Goal: Task Accomplishment & Management: Complete application form

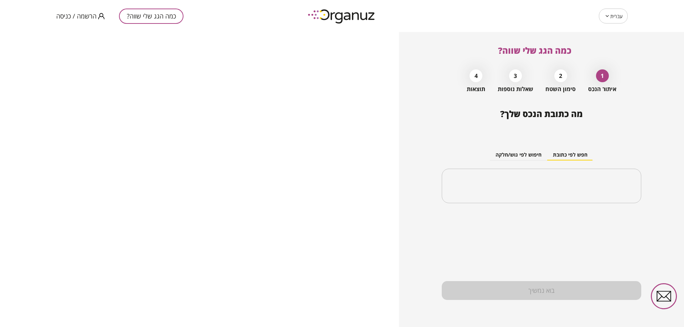
click at [84, 16] on span "הרשמה / כניסה" at bounding box center [76, 15] width 40 height 7
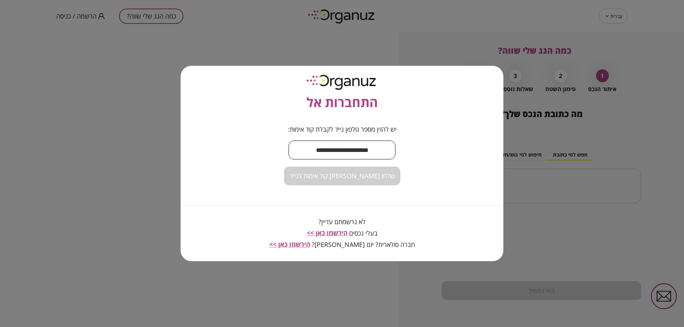
click at [318, 143] on input "text" at bounding box center [341, 150] width 107 height 21
type input "**********"
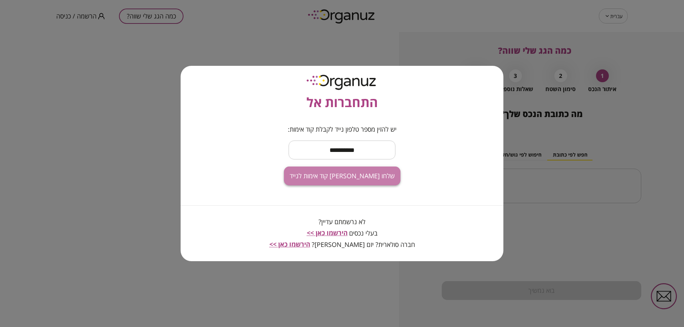
click at [355, 173] on span "שלחו [PERSON_NAME] קוד אימות לנייד" at bounding box center [342, 176] width 105 height 8
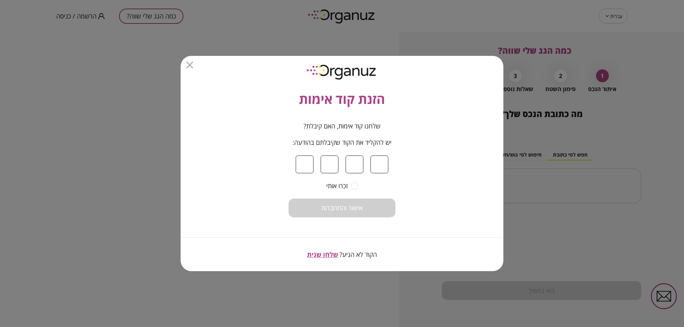
type input "*"
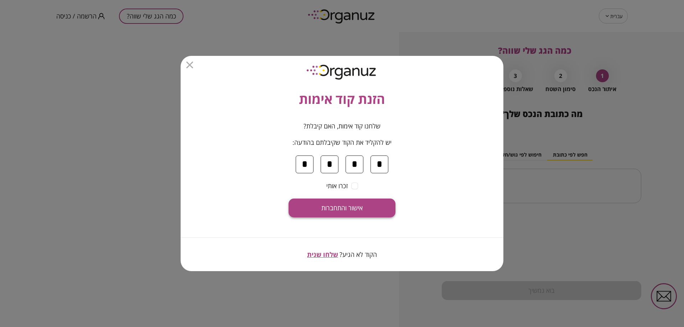
type input "*"
click at [309, 212] on button "אישור והתחברות" at bounding box center [341, 208] width 107 height 19
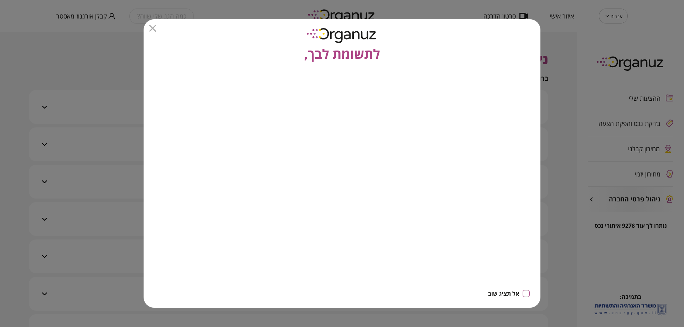
click at [480, 39] on div "לתשומת לבך," at bounding box center [342, 41] width 397 height 45
click at [152, 30] on icon "button" at bounding box center [152, 28] width 7 height 7
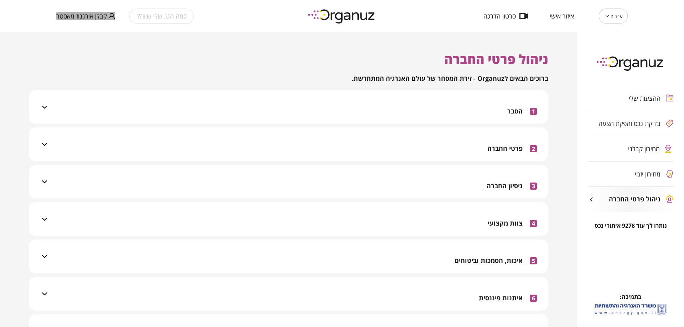
click at [82, 16] on span "קבלן אורגנוז מאסטר" at bounding box center [81, 15] width 51 height 7
click at [74, 35] on li "התנתק" at bounding box center [70, 29] width 28 height 13
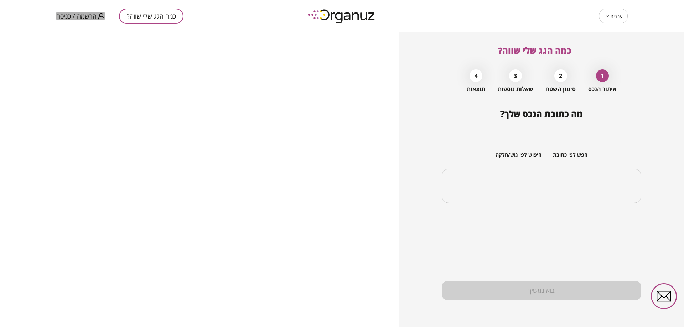
click at [66, 15] on span "הרשמה / כניסה" at bounding box center [76, 15] width 40 height 7
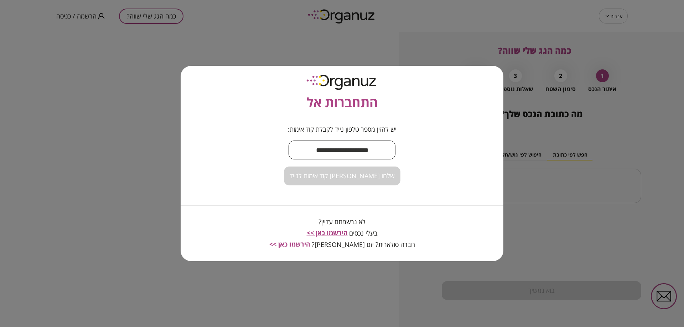
click at [373, 153] on input "text" at bounding box center [341, 150] width 107 height 21
click at [363, 144] on input "text" at bounding box center [341, 150] width 107 height 21
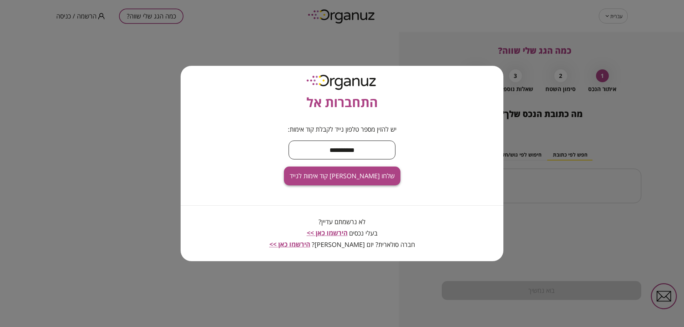
type input "**********"
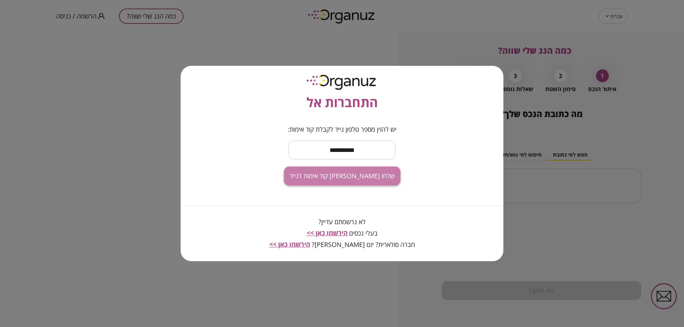
click at [369, 180] on span "שלחו לי קוד אימות לנייד" at bounding box center [342, 176] width 105 height 8
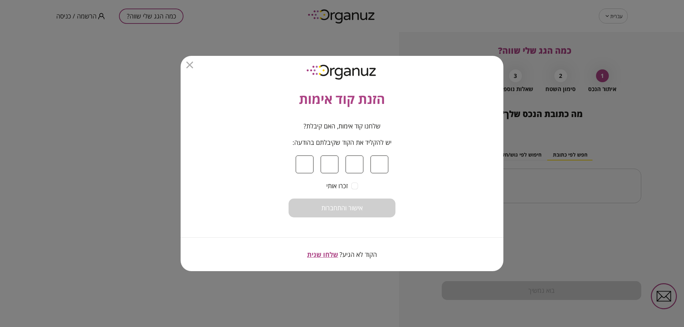
type input "*"
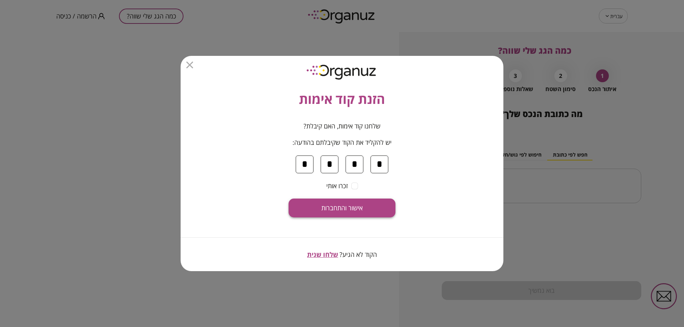
type input "*"
click at [358, 214] on button "אישור והתחברות" at bounding box center [341, 208] width 107 height 19
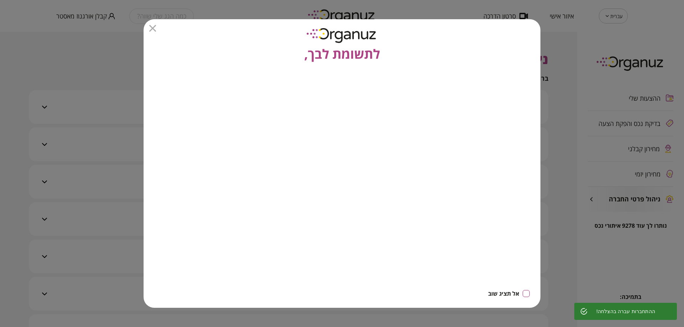
click at [151, 32] on div "לתשומת לבך," at bounding box center [342, 41] width 397 height 45
click at [152, 26] on icon "button" at bounding box center [152, 28] width 7 height 7
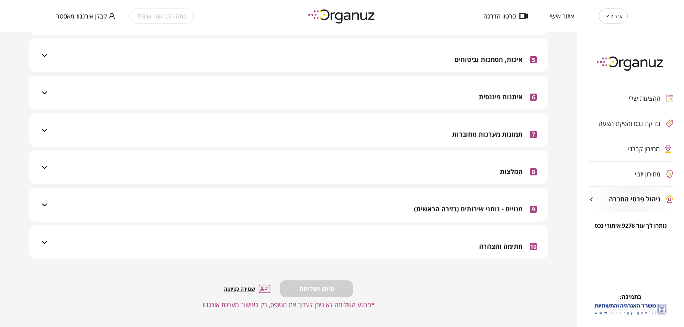
click at [468, 254] on div "10 חתימה והצהרה" at bounding box center [293, 242] width 488 height 34
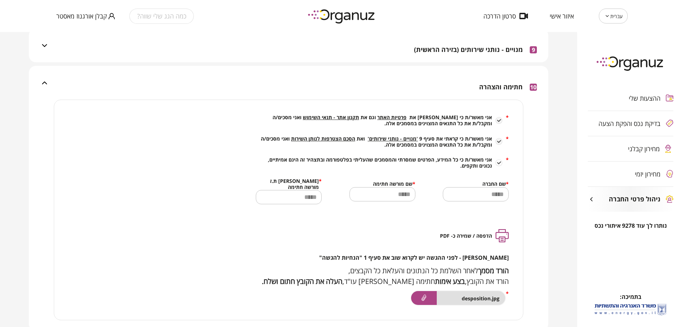
scroll to position [379, 0]
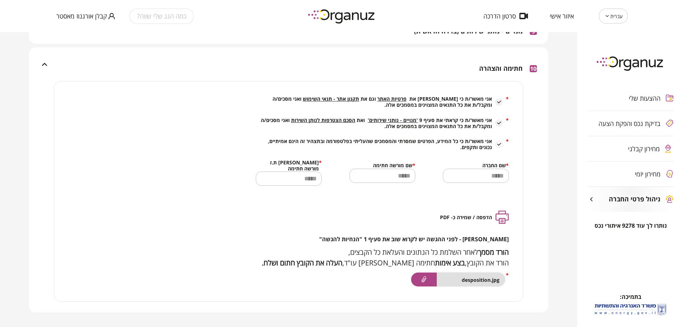
click at [337, 121] on span "הסכם הצטרפות לנותן השירות" at bounding box center [323, 120] width 64 height 7
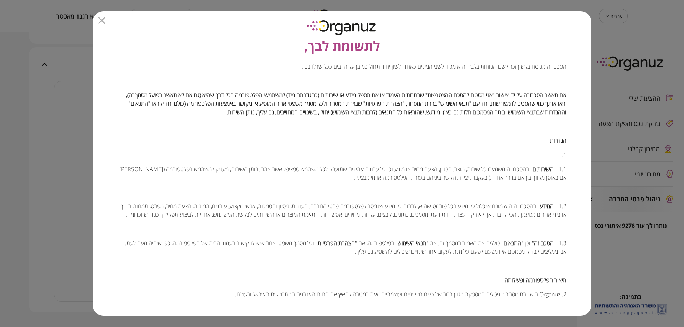
scroll to position [0, 0]
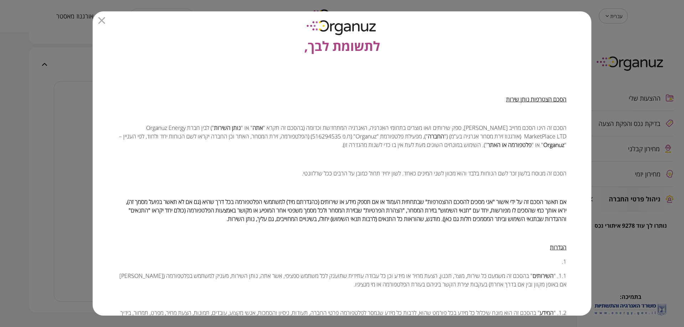
click at [99, 22] on icon "button" at bounding box center [101, 20] width 7 height 7
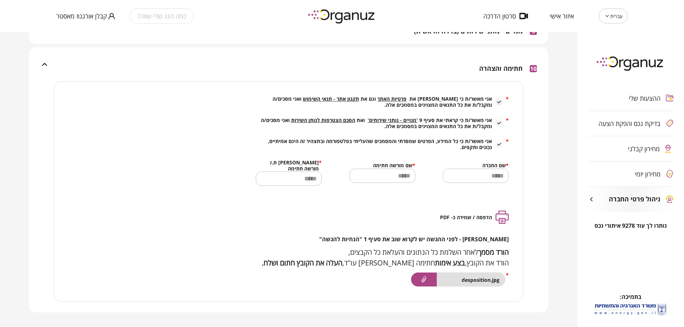
click at [636, 148] on span "מחירון קבלני" at bounding box center [644, 148] width 32 height 7
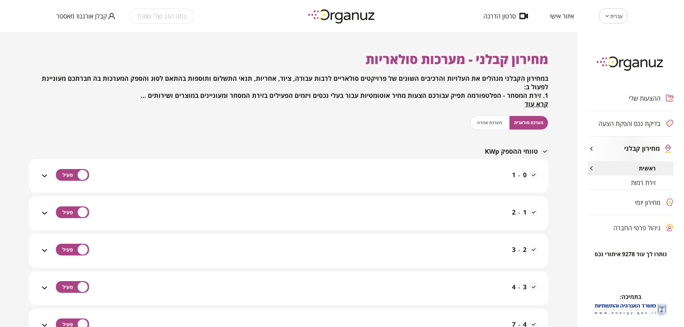
scroll to position [36, 0]
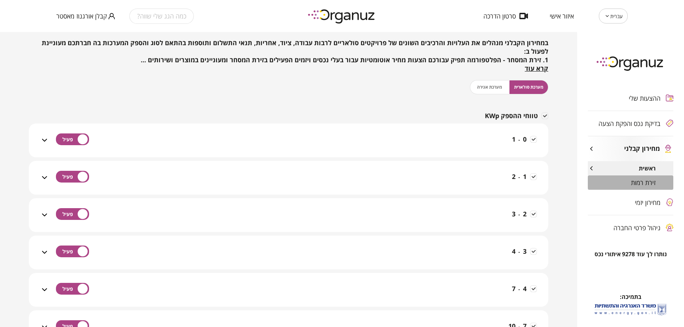
click at [617, 183] on div "זירת רמות" at bounding box center [630, 183] width 85 height 14
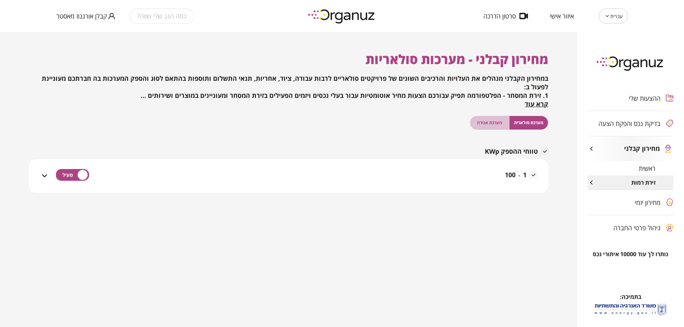
click at [486, 125] on span "מערכת אגירה" at bounding box center [489, 122] width 25 height 7
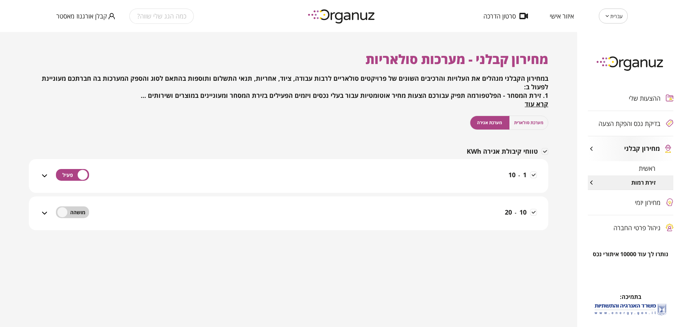
click at [461, 176] on div "1 - 10" at bounding box center [293, 180] width 488 height 25
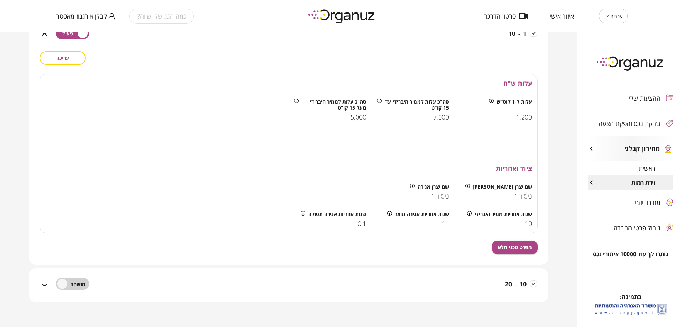
scroll to position [106, 0]
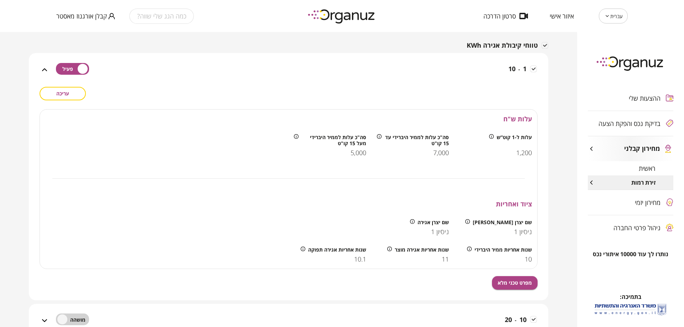
click at [68, 96] on span "עריכה" at bounding box center [62, 93] width 13 height 6
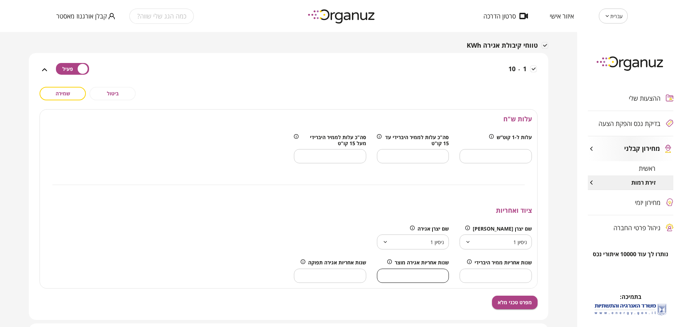
click at [420, 274] on input "**" at bounding box center [413, 275] width 72 height 21
click at [271, 191] on div "**********" at bounding box center [289, 198] width 498 height 179
click at [419, 272] on input "****" at bounding box center [413, 275] width 72 height 21
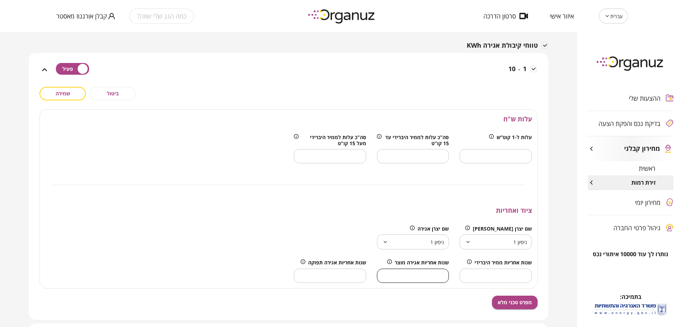
type input "**"
click at [337, 250] on div at bounding box center [206, 237] width 332 height 34
click at [350, 281] on input "****" at bounding box center [330, 275] width 72 height 21
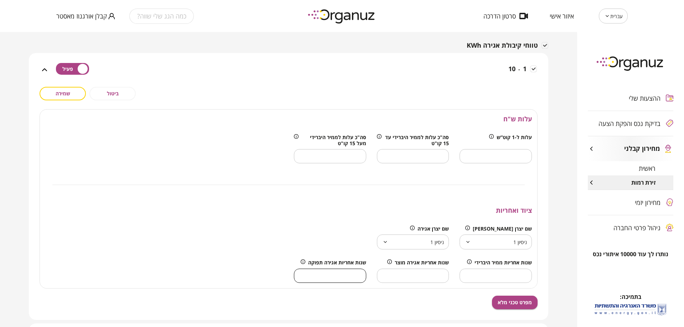
type input "**"
click at [63, 101] on div "**********" at bounding box center [289, 203] width 498 height 233
click at [61, 93] on span "שמירה" at bounding box center [63, 93] width 15 height 6
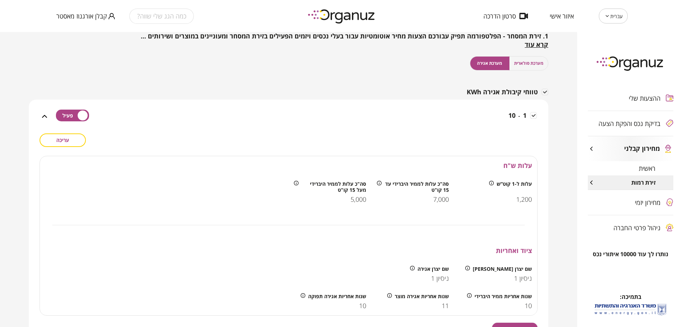
scroll to position [71, 0]
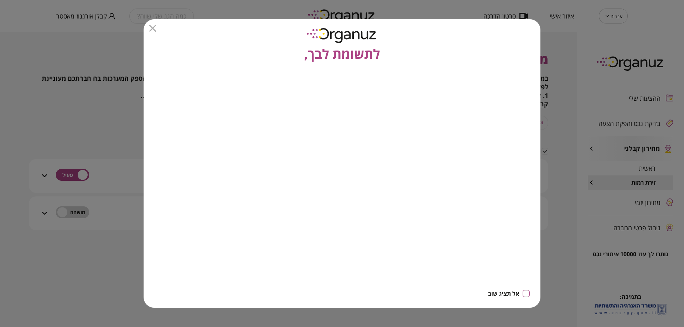
click at [153, 28] on icon "button" at bounding box center [152, 28] width 7 height 7
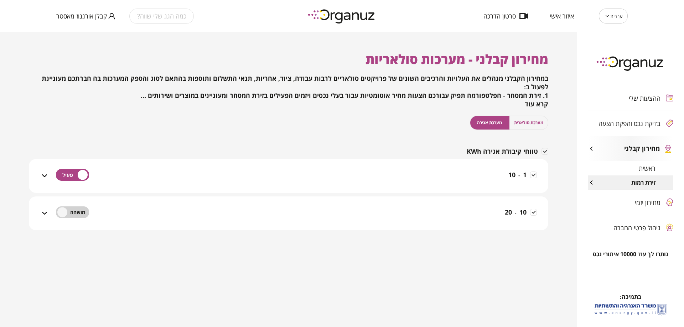
click at [98, 17] on span "קבלן אורגנוז מאסטר" at bounding box center [81, 15] width 51 height 7
click at [77, 35] on li "התנתק" at bounding box center [70, 29] width 28 height 13
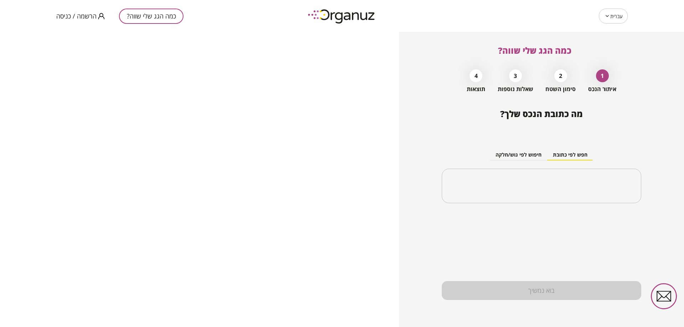
click at [87, 21] on div "כמה הגג שלי שווה? הרשמה / כניסה" at bounding box center [170, 16] width 229 height 32
click at [75, 20] on span "הרשמה / כניסה" at bounding box center [76, 15] width 40 height 7
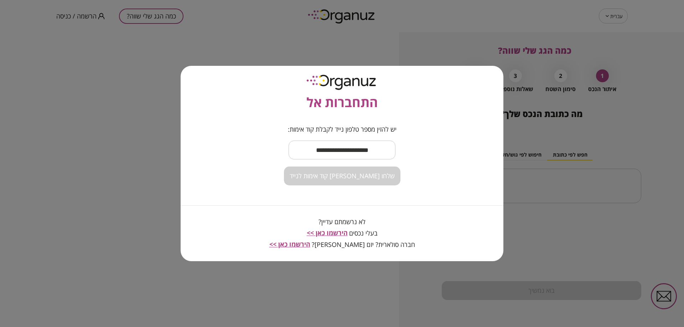
click at [334, 150] on input "text" at bounding box center [341, 150] width 107 height 21
type input "**********"
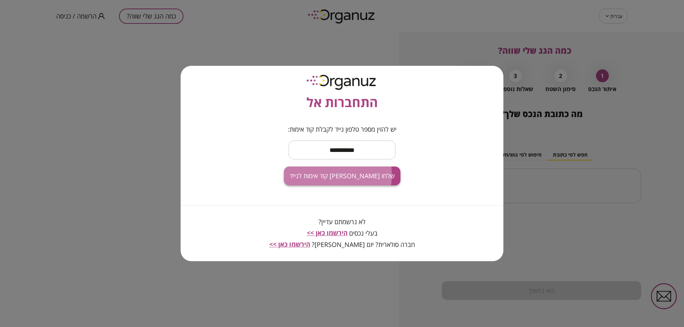
click at [333, 175] on span "שלחו [PERSON_NAME] קוד אימות לנייד" at bounding box center [342, 176] width 105 height 8
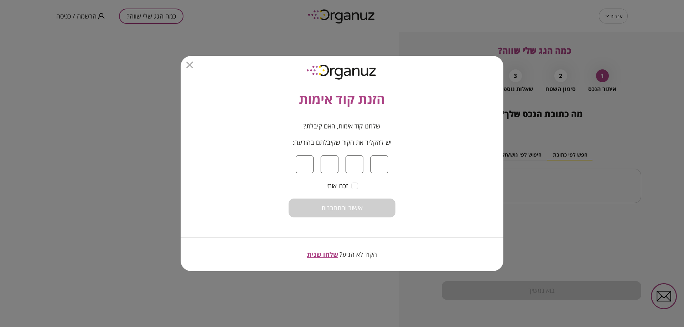
type input "*"
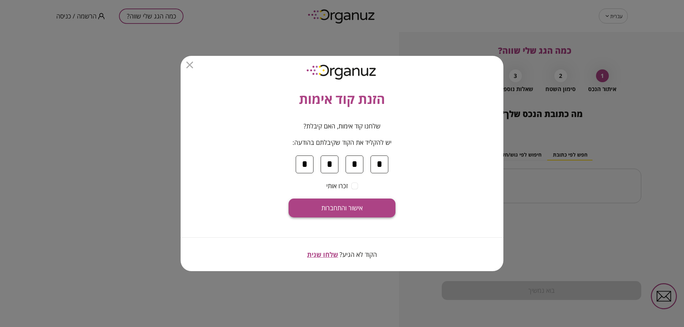
type input "*"
click at [321, 209] on span "אישור והתחברות" at bounding box center [341, 208] width 41 height 8
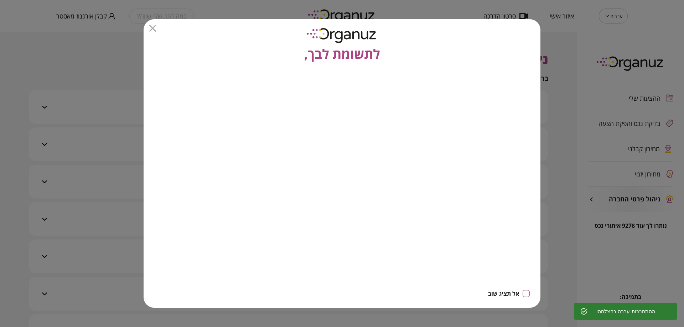
click at [151, 28] on icon "button" at bounding box center [152, 28] width 7 height 7
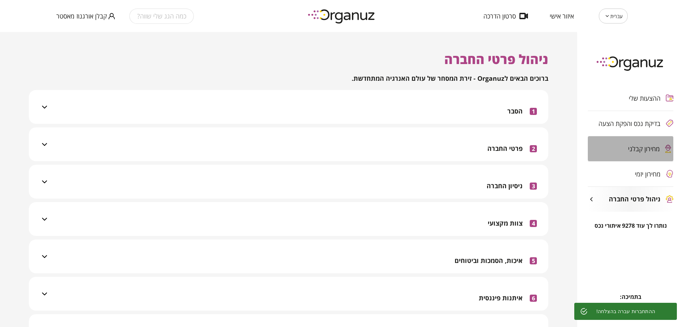
click at [636, 153] on div "מחירון קבלני" at bounding box center [630, 148] width 85 height 25
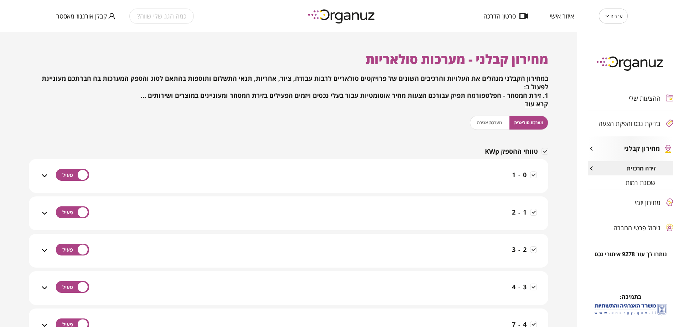
click at [634, 181] on span "שכונת רמות" at bounding box center [640, 182] width 30 height 7
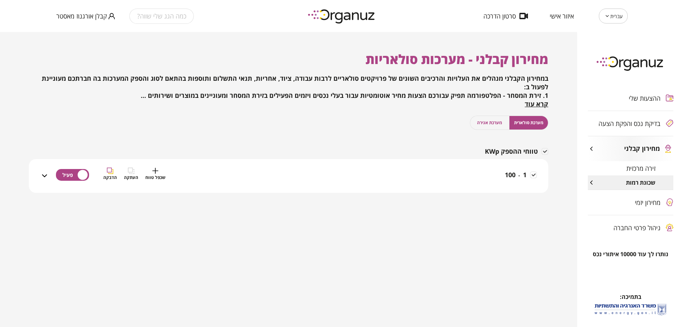
click at [496, 172] on div "1 - 100 שכפל טווח העתקה הדבקה" at bounding box center [293, 180] width 488 height 25
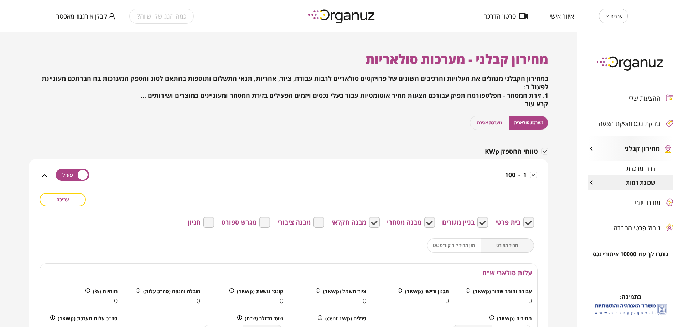
scroll to position [71, 0]
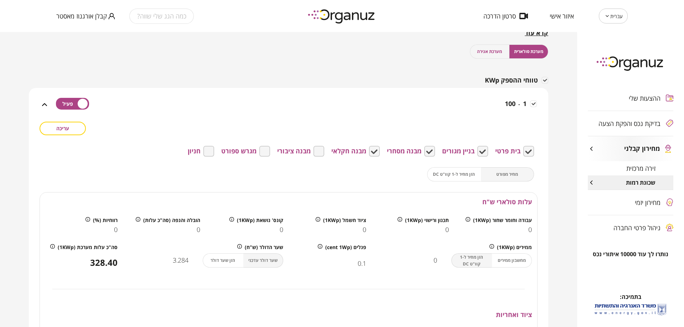
click at [461, 172] on div "מחיר מפורט הזן מחיר ל-1 קוו"ט DC" at bounding box center [480, 174] width 107 height 14
click at [505, 178] on div "מחיר מפורט הזן מחיר ל-1 קוו"ט DC" at bounding box center [480, 174] width 107 height 14
click at [76, 133] on button "עריכה" at bounding box center [63, 129] width 46 height 14
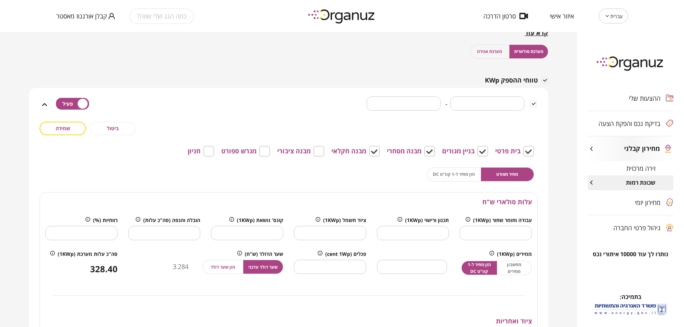
click at [509, 179] on button "מחיר מפורט" at bounding box center [507, 174] width 54 height 14
click at [466, 173] on div "מחיר מפורט הזן מחיר ל-1 קוו"ט DC" at bounding box center [480, 174] width 107 height 14
click at [303, 51] on div "מחירון קבלני - מערכות סולאריות במחירון הקבלני מנהלים את העלויות והרכיבים השונים…" at bounding box center [288, 255] width 519 height 588
click at [97, 125] on button "ביטול" at bounding box center [112, 129] width 46 height 14
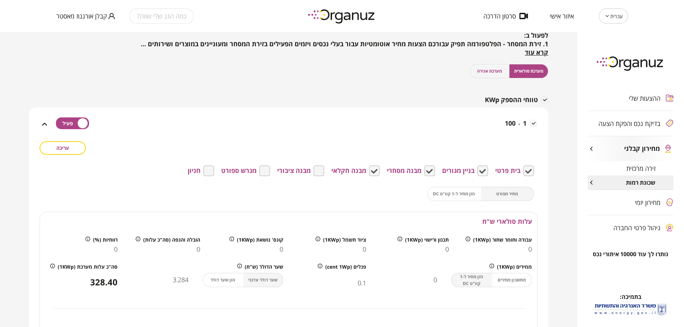
scroll to position [36, 0]
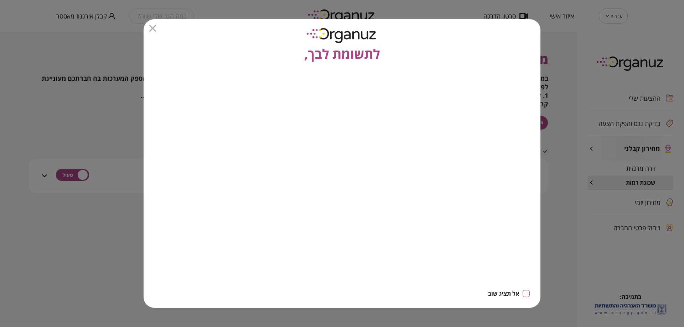
click at [155, 30] on icon "button" at bounding box center [152, 28] width 7 height 7
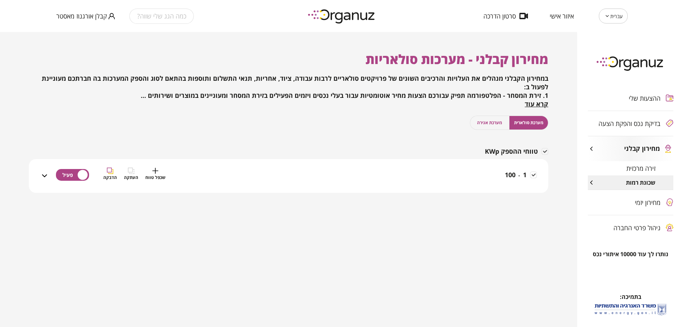
click at [439, 171] on div "1 - 100 שכפל טווח העתקה הדבקה" at bounding box center [293, 180] width 488 height 25
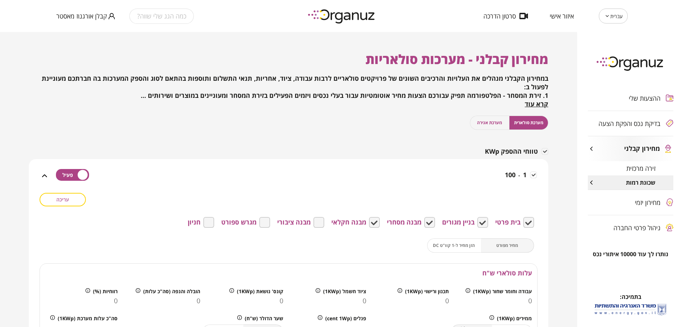
click at [75, 200] on button "עריכה" at bounding box center [63, 200] width 46 height 14
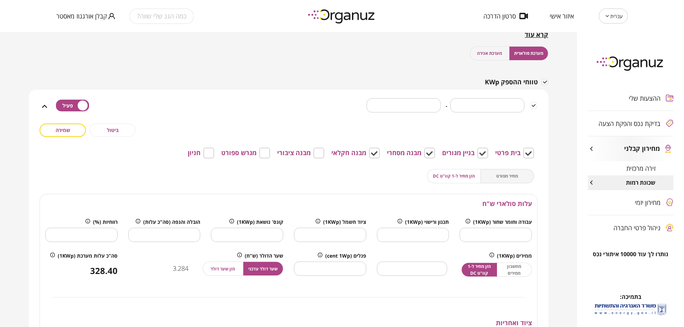
scroll to position [71, 0]
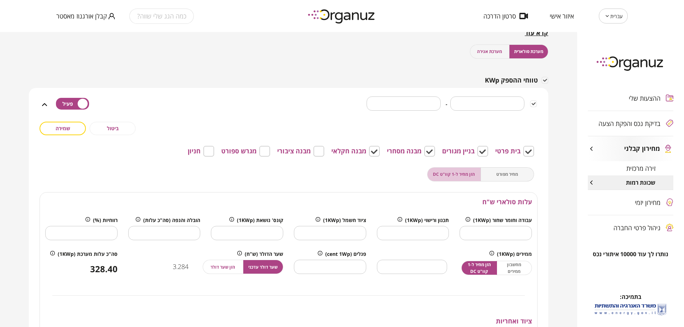
click at [441, 177] on span "הזן מחיר ל-1 קוו"ט DC" at bounding box center [454, 174] width 42 height 7
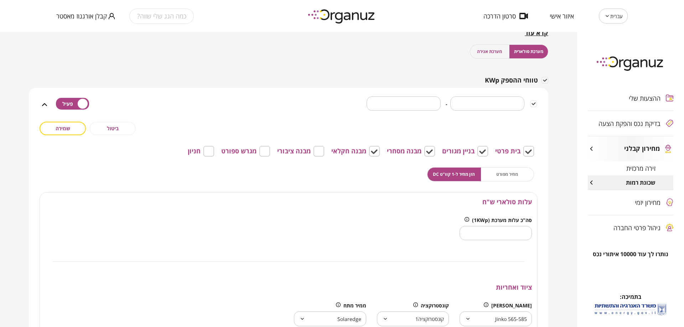
click at [506, 174] on div "מחיר מפורט הזן מחיר ל-1 קוו"ט DC" at bounding box center [480, 174] width 107 height 14
click at [62, 132] on button "שמירה" at bounding box center [63, 129] width 46 height 14
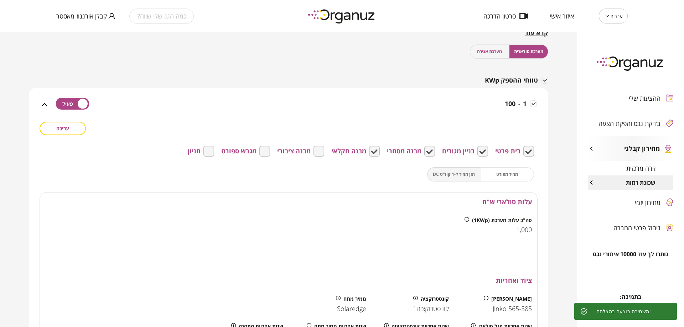
click at [637, 172] on span "זירה מרכזית" at bounding box center [640, 168] width 29 height 7
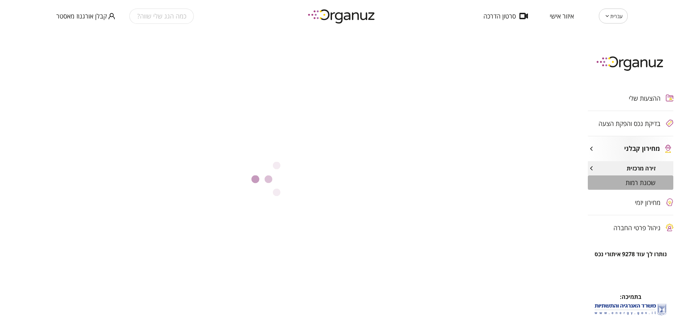
click at [643, 187] on div "שכונת רמות" at bounding box center [630, 183] width 85 height 14
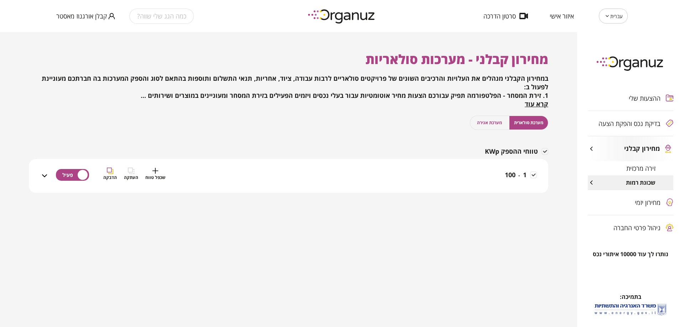
click at [393, 176] on div "1 - 100 שכפל טווח העתקה הדבקה" at bounding box center [293, 180] width 488 height 25
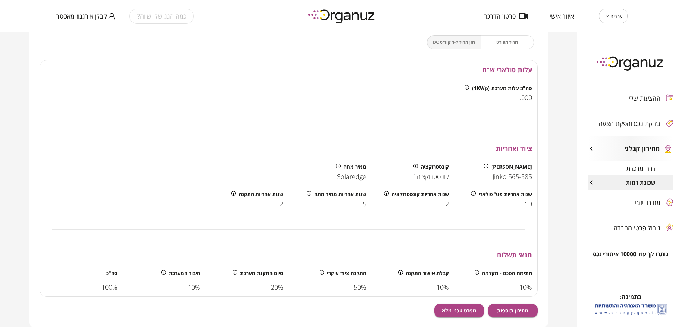
scroll to position [214, 0]
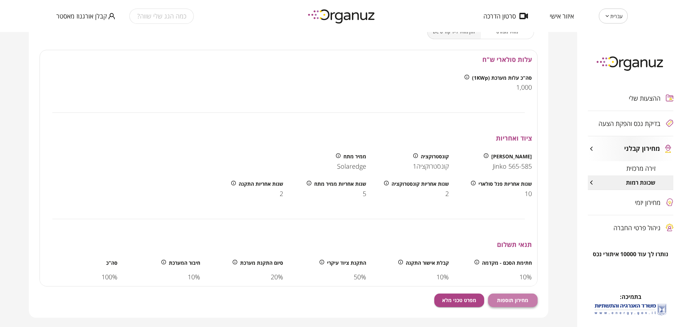
click at [510, 305] on button "מחירון תוספות" at bounding box center [513, 301] width 50 height 14
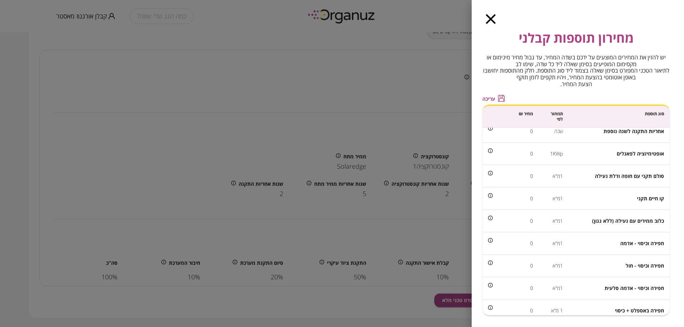
scroll to position [0, 0]
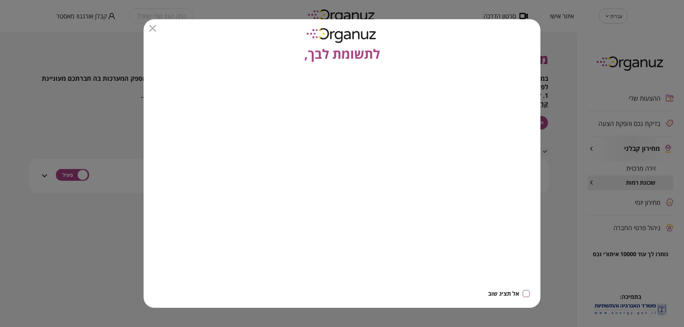
click at [156, 30] on div at bounding box center [341, 28] width 385 height 7
click at [151, 28] on icon "button" at bounding box center [152, 28] width 7 height 7
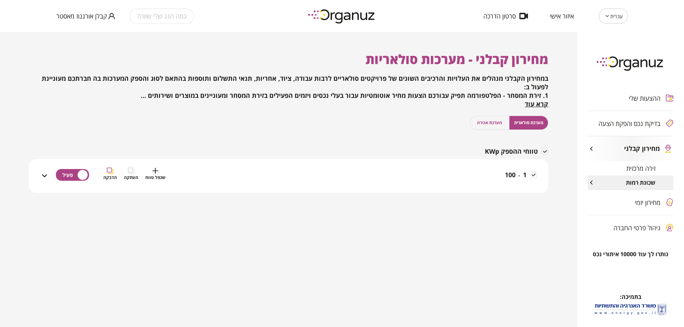
click at [507, 186] on div "100" at bounding box center [510, 180] width 11 height 25
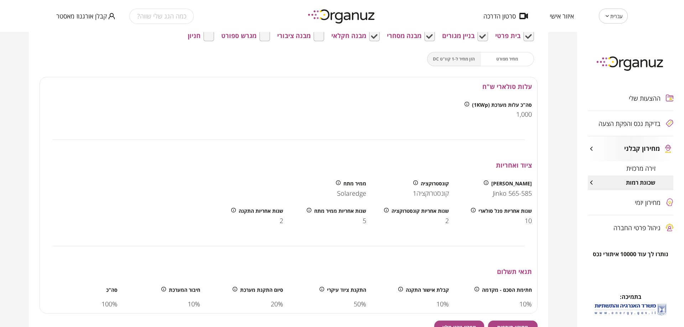
scroll to position [229, 0]
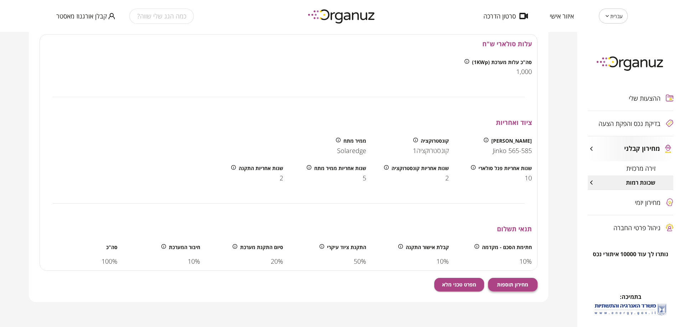
click at [517, 288] on button "מחירון תוספות" at bounding box center [513, 285] width 50 height 14
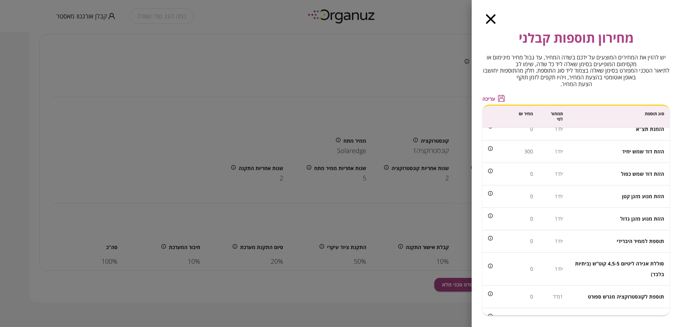
scroll to position [506, 0]
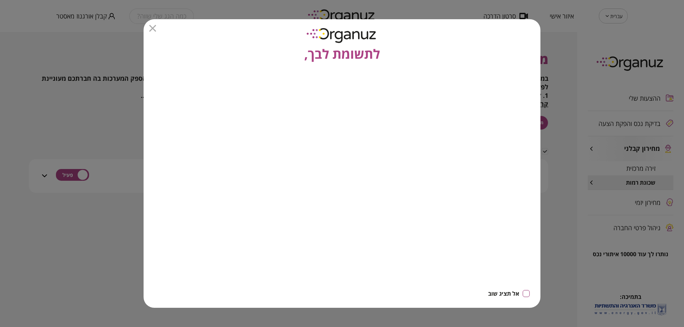
click at [151, 30] on icon "button" at bounding box center [152, 28] width 7 height 7
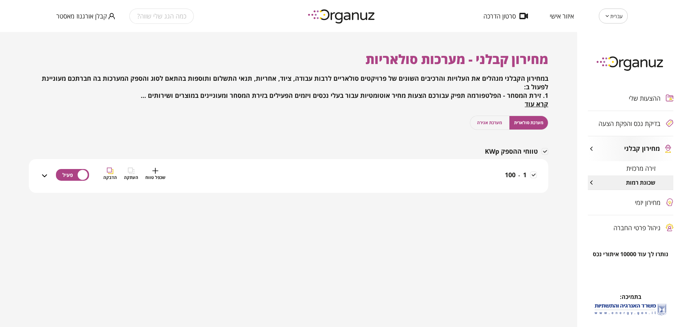
click at [484, 176] on div "1 - 100 שכפל טווח העתקה הדבקה" at bounding box center [293, 180] width 488 height 25
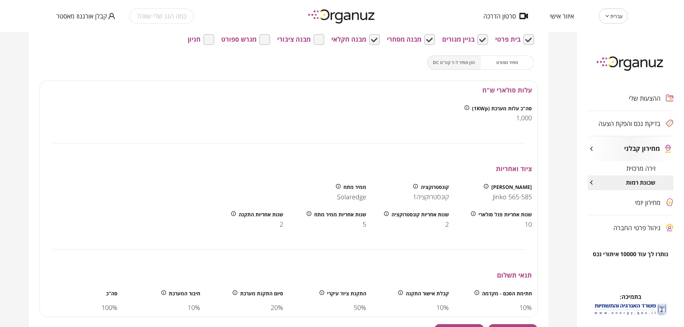
scroll to position [229, 0]
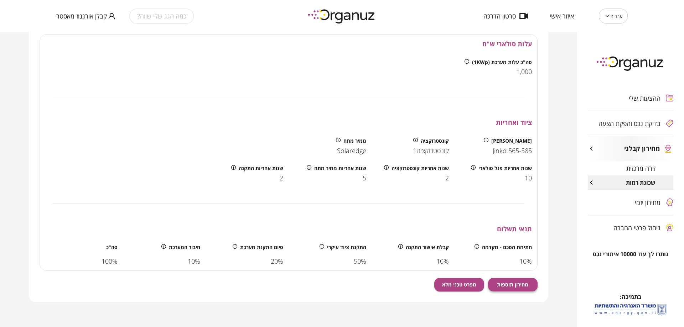
click at [514, 286] on span "מחירון תוספות" at bounding box center [512, 285] width 31 height 6
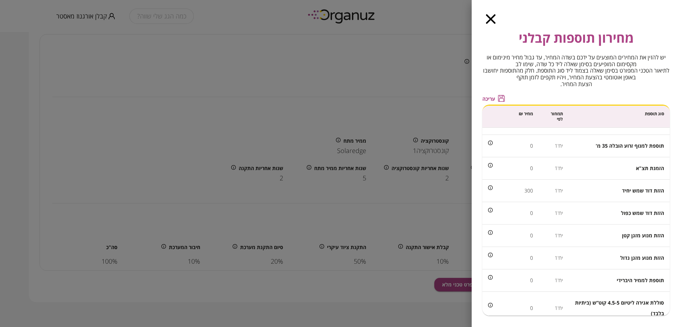
scroll to position [506, 0]
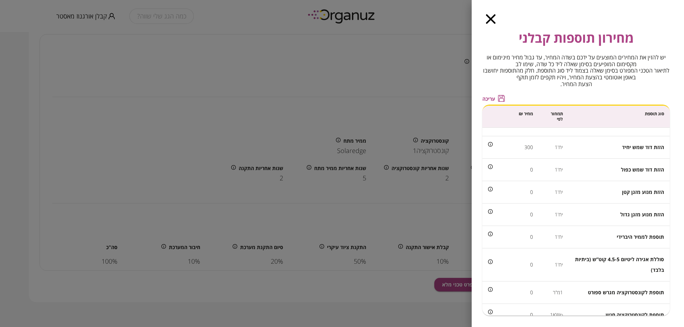
click at [490, 25] on div "מחירון תוספות קבלני יש להזין את המחירים המוצעים על ידכם בשדה המחיר, עד גבול מחי…" at bounding box center [577, 163] width 212 height 327
click at [490, 19] on icon "button" at bounding box center [491, 19] width 10 height 10
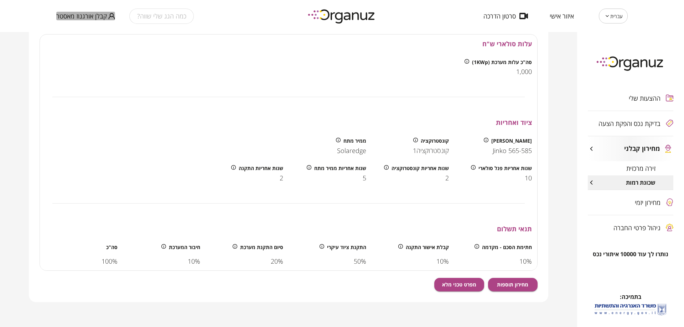
click at [78, 16] on span "קבלן אורגנוז מאסטר" at bounding box center [81, 15] width 51 height 7
click at [75, 37] on ul "התנתק" at bounding box center [70, 29] width 28 height 19
click at [74, 32] on li "התנתק" at bounding box center [70, 29] width 28 height 13
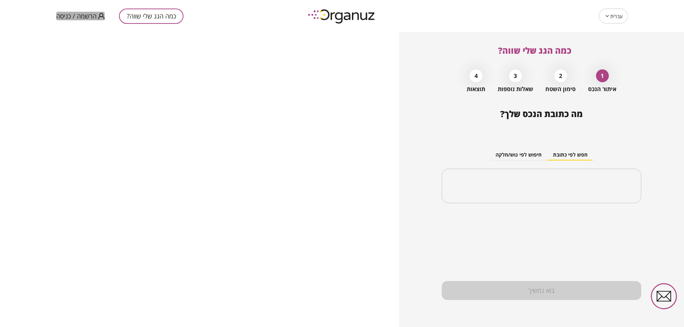
click at [62, 20] on span "הרשמה / כניסה" at bounding box center [76, 15] width 40 height 7
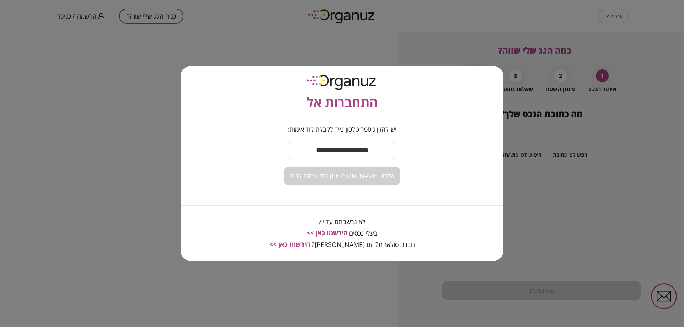
click at [355, 155] on input "text" at bounding box center [341, 150] width 107 height 21
click at [354, 155] on input "text" at bounding box center [341, 150] width 107 height 21
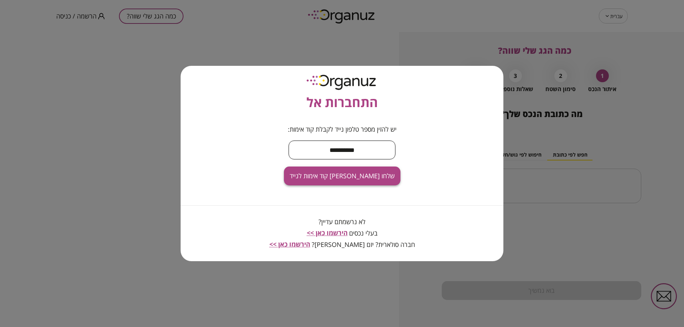
type input "**********"
click at [356, 176] on span "שלחו [PERSON_NAME] קוד אימות לנייד" at bounding box center [342, 176] width 105 height 8
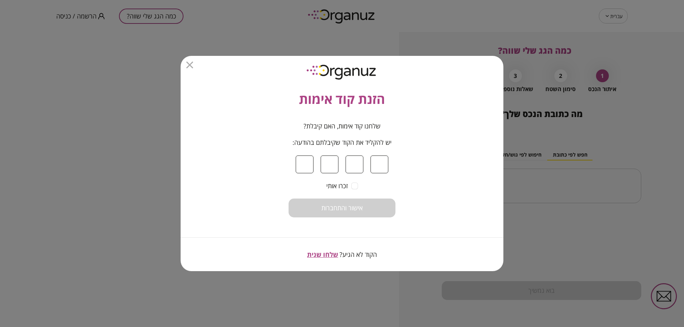
type input "*"
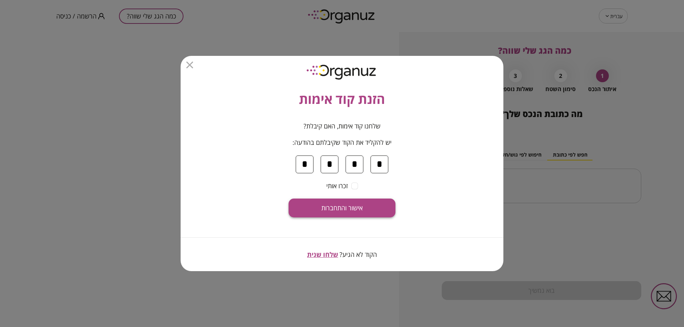
type input "*"
click at [368, 200] on button "אישור והתחברות" at bounding box center [341, 208] width 107 height 19
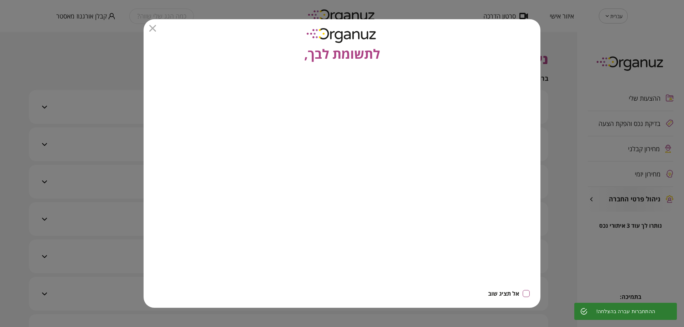
click at [158, 26] on div at bounding box center [341, 28] width 385 height 7
click at [156, 27] on div at bounding box center [341, 28] width 385 height 7
click at [153, 31] on icon "button" at bounding box center [152, 28] width 7 height 7
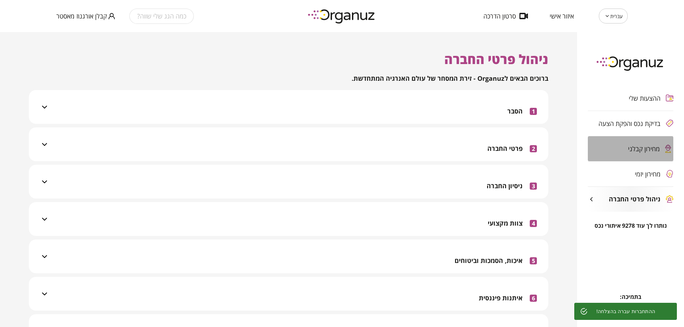
click at [630, 138] on div "מחירון קבלני" at bounding box center [630, 148] width 85 height 25
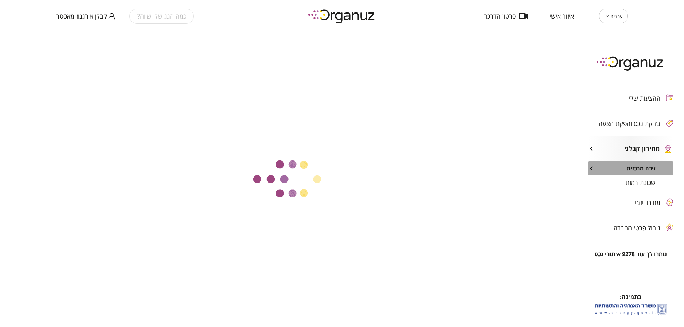
drag, startPoint x: 622, startPoint y: 172, endPoint x: 627, endPoint y: 182, distance: 11.3
click at [623, 173] on div "זירה מרכזית" at bounding box center [630, 168] width 85 height 14
click at [629, 184] on span "שכונת רמות" at bounding box center [640, 182] width 30 height 7
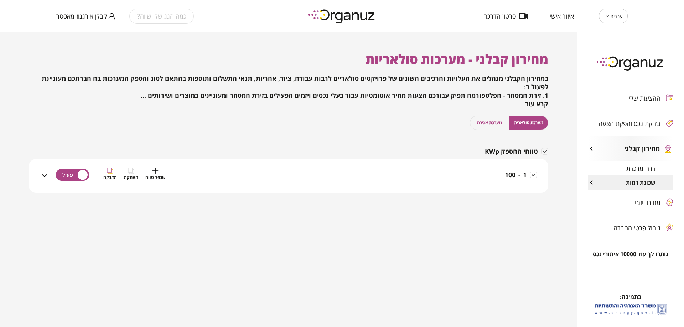
click at [478, 168] on div "1 - 100 שכפל טווח העתקה הדבקה" at bounding box center [293, 180] width 488 height 25
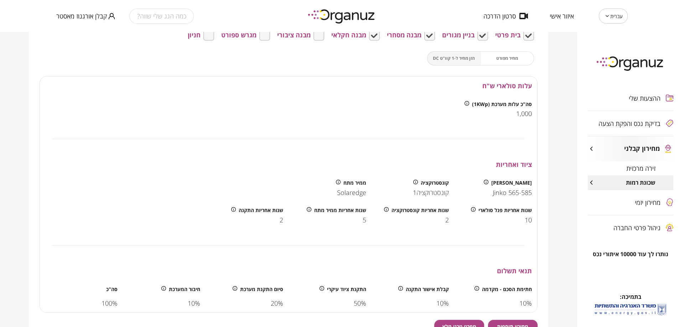
scroll to position [229, 0]
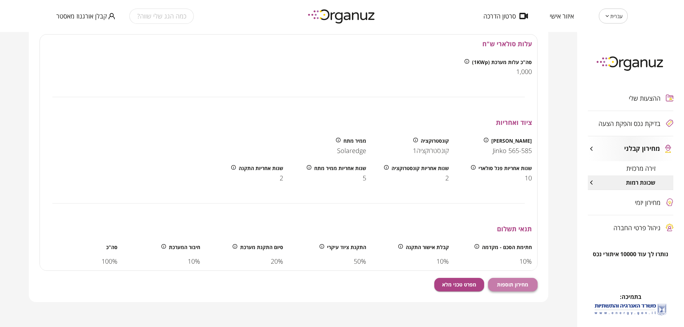
click at [518, 291] on button "מחירון תוספות" at bounding box center [513, 285] width 50 height 14
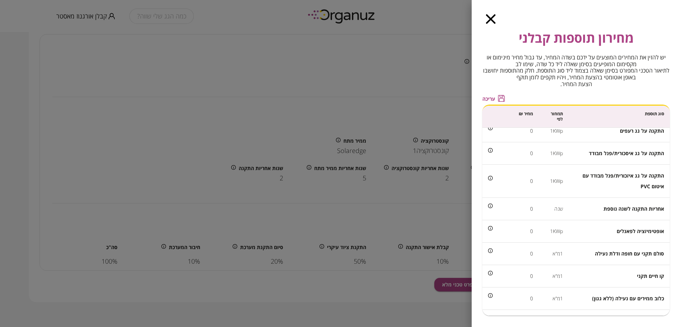
scroll to position [0, 0]
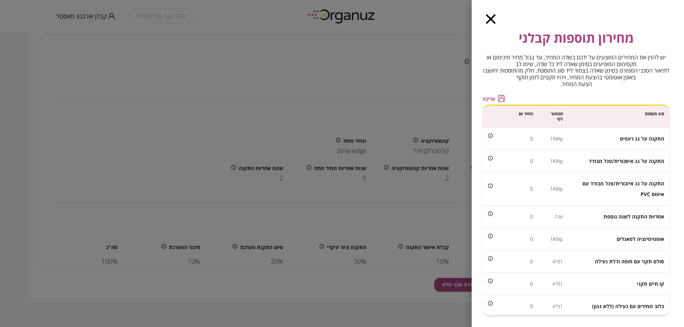
click at [491, 14] on div "מחירון תוספות קבלני יש להזין את המחירים המוצעים על ידכם בשדה המחיר, עד גבול מחי…" at bounding box center [577, 163] width 212 height 327
click at [491, 18] on icon "button" at bounding box center [491, 19] width 10 height 10
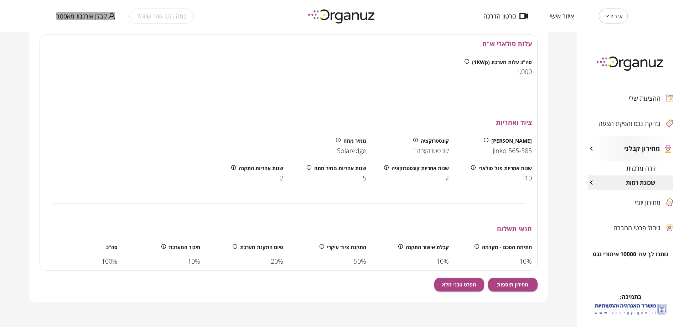
click at [58, 20] on span "קבלן אורגנוז מאסטר" at bounding box center [81, 15] width 51 height 7
click at [77, 30] on li "התנתק" at bounding box center [70, 29] width 28 height 13
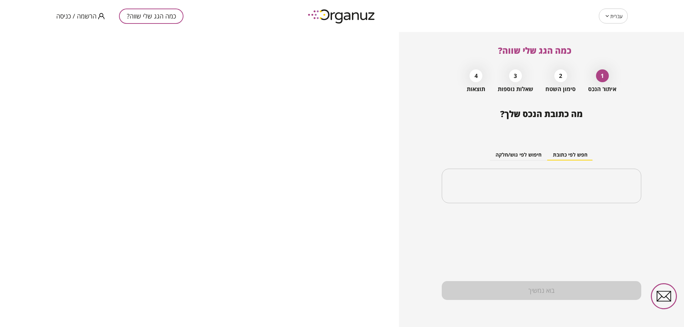
click at [74, 14] on span "הרשמה / כניסה" at bounding box center [76, 15] width 40 height 7
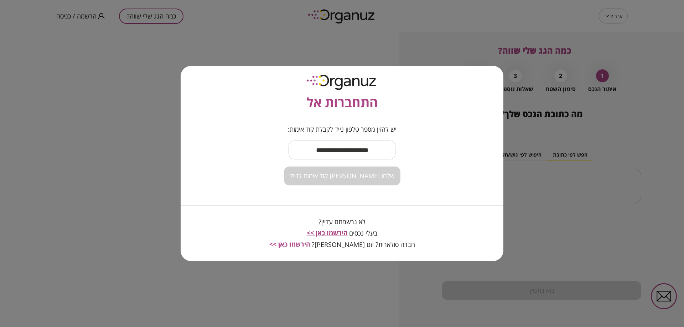
click at [349, 153] on input "text" at bounding box center [341, 150] width 107 height 21
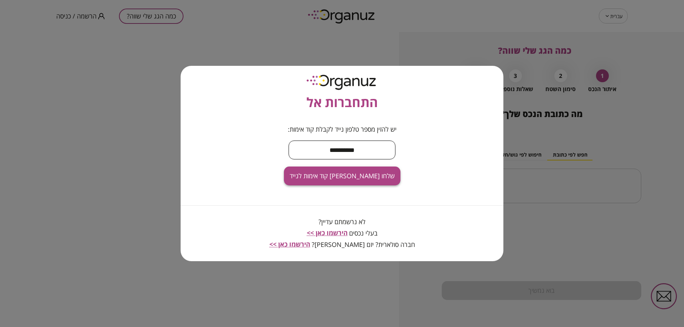
type input "**********"
click at [352, 176] on span "שלחו לי קוד אימות לנייד" at bounding box center [342, 176] width 105 height 8
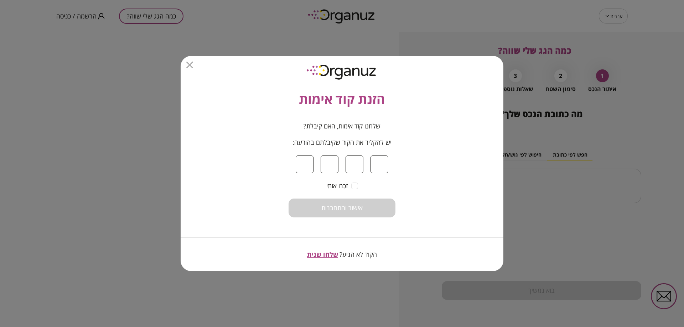
type input "*"
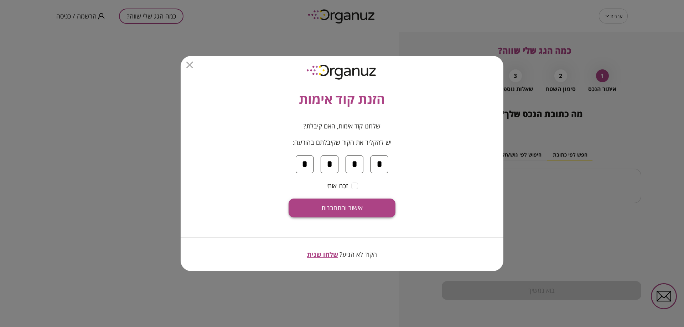
type input "*"
click at [369, 204] on button "אישור והתחברות" at bounding box center [341, 208] width 107 height 19
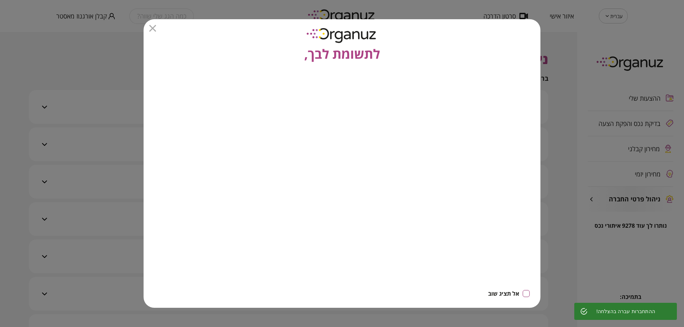
click at [150, 30] on icon "button" at bounding box center [152, 28] width 7 height 7
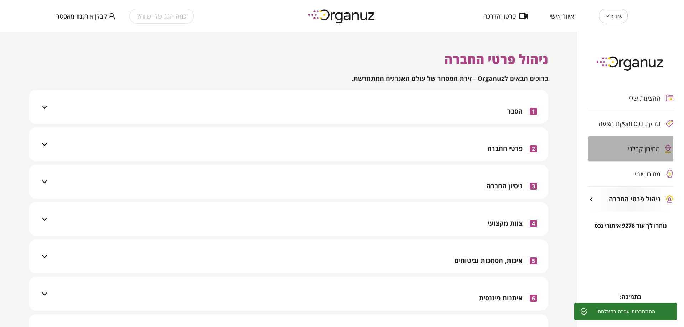
click at [640, 155] on div "מחירון קבלני" at bounding box center [630, 148] width 85 height 25
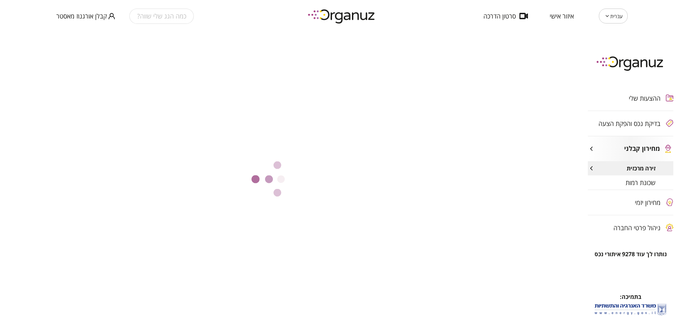
click at [610, 182] on div "שכונת רמות" at bounding box center [630, 183] width 85 height 14
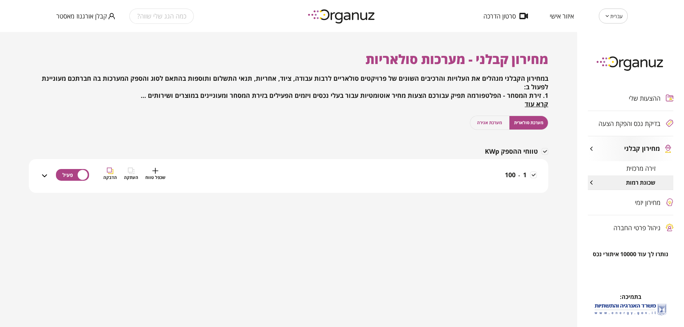
click at [462, 179] on div "1 - 100 שכפל טווח העתקה הדבקה" at bounding box center [293, 180] width 488 height 25
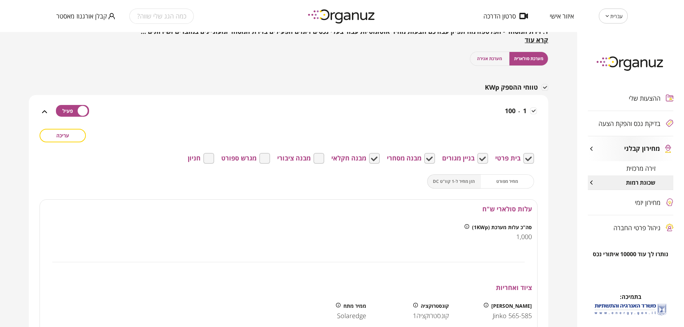
scroll to position [71, 0]
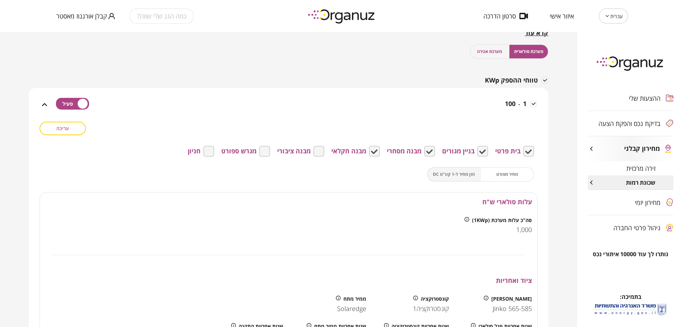
click at [69, 129] on span "עריכה" at bounding box center [62, 128] width 13 height 6
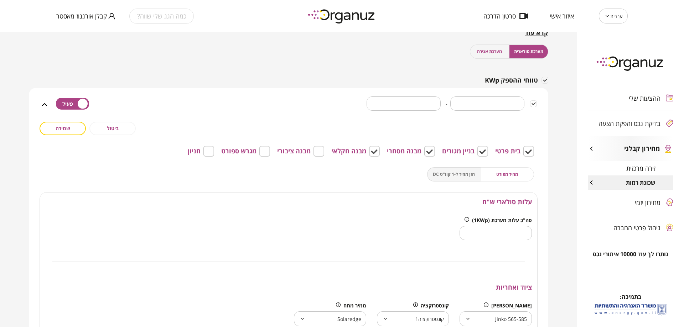
click at [450, 176] on div "מחיר מפורט הזן מחיר ל-1 קוו"ט DC" at bounding box center [480, 174] width 107 height 14
click at [488, 176] on button "מחיר מפורט" at bounding box center [507, 174] width 54 height 14
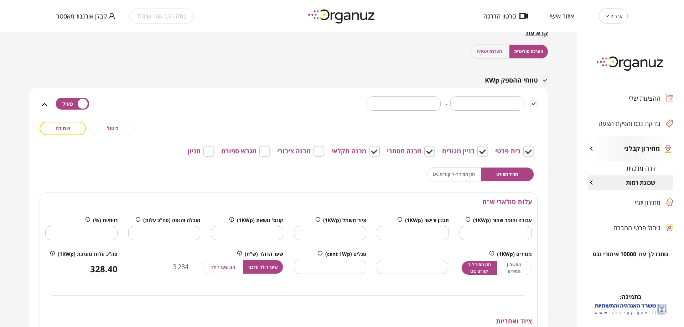
click at [462, 180] on div "מחיר מפורט הזן מחיר ל-1 קוו"ט DC" at bounding box center [480, 174] width 107 height 14
click at [459, 176] on div "מחיר מפורט הזן מחיר ל-1 קוו"ט DC" at bounding box center [480, 174] width 107 height 14
click at [112, 129] on span "ביטול" at bounding box center [113, 128] width 12 height 6
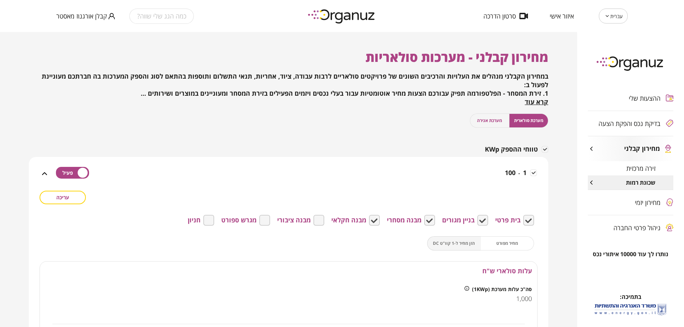
scroll to position [0, 0]
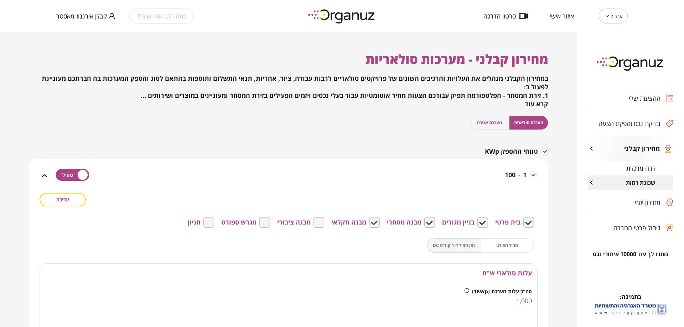
click at [619, 121] on div "ההצעות שלי בדיקת נכס והפקת הצעה מחירון קבלני זירה מרכזית שכונת רמות מחירון יזמי…" at bounding box center [630, 163] width 107 height 176
click at [70, 20] on span "קבלן אורגנוז מאסטר" at bounding box center [81, 15] width 51 height 7
click at [58, 36] on li "התנתק" at bounding box center [70, 29] width 28 height 13
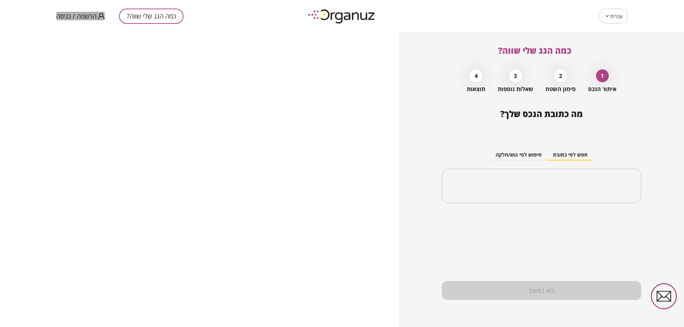
click at [80, 18] on span "הרשמה / כניסה" at bounding box center [76, 15] width 40 height 7
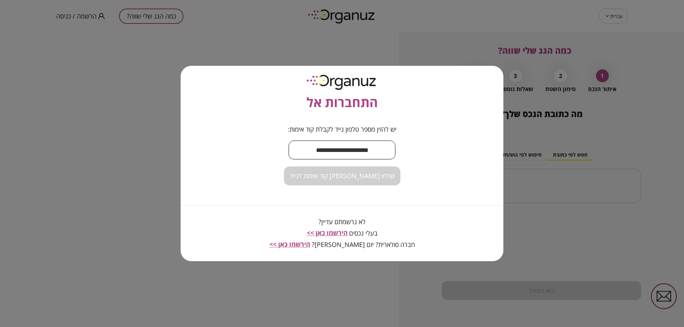
click at [313, 157] on input "text" at bounding box center [341, 150] width 107 height 21
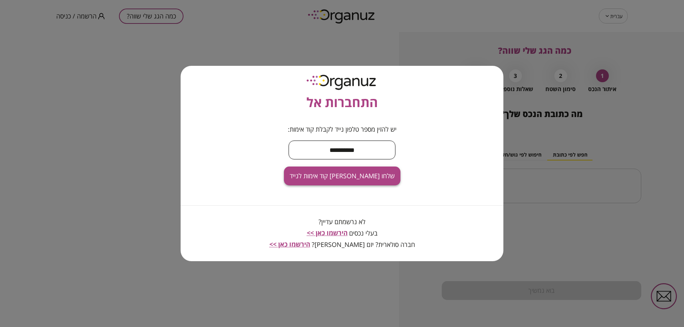
type input "**********"
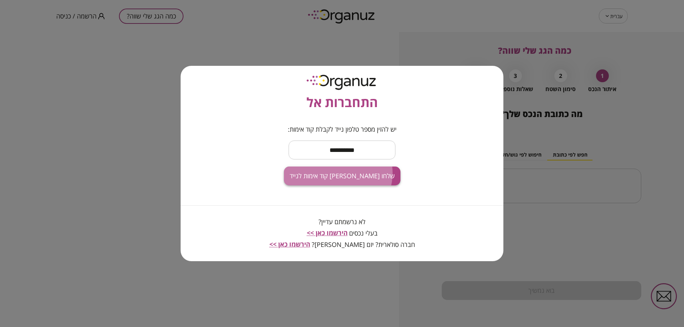
click at [340, 173] on span "שלחו [PERSON_NAME] קוד אימות לנייד" at bounding box center [342, 176] width 105 height 8
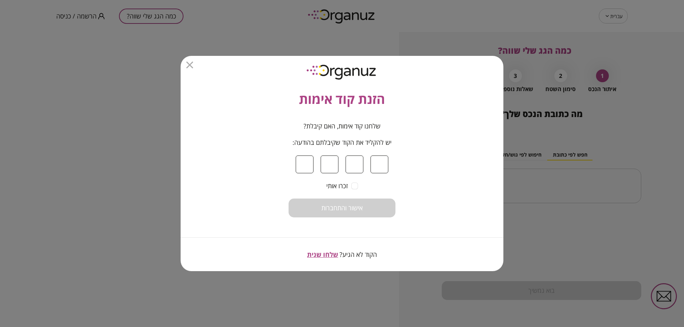
type input "*"
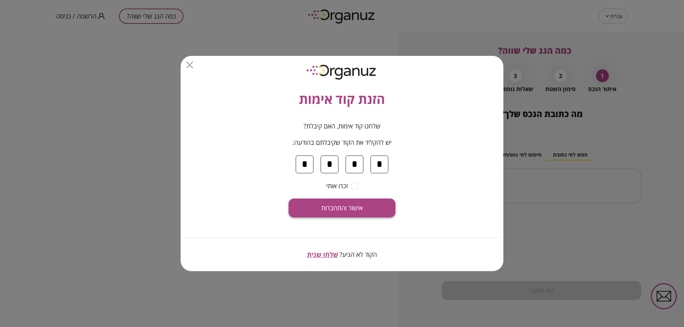
type input "*"
click at [354, 212] on button "אישור והתחברות" at bounding box center [341, 208] width 107 height 19
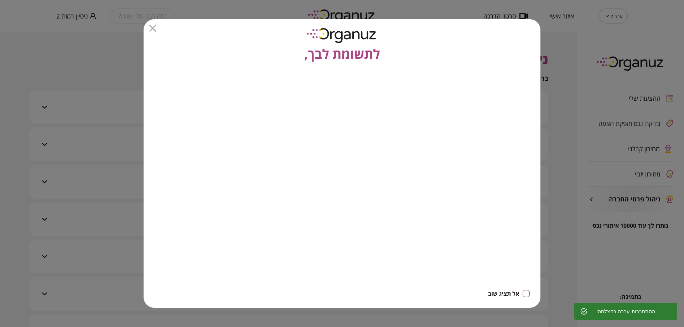
click at [150, 31] on icon "button" at bounding box center [152, 28] width 7 height 7
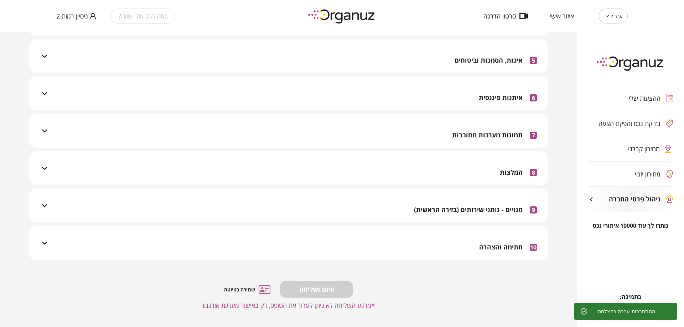
scroll to position [201, 0]
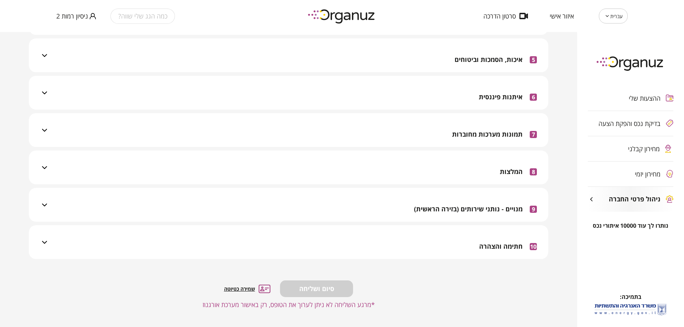
click at [463, 241] on div "10 חתימה והצהרה" at bounding box center [293, 242] width 488 height 34
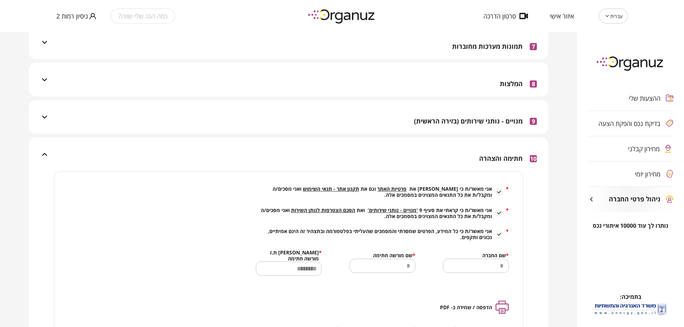
scroll to position [308, 0]
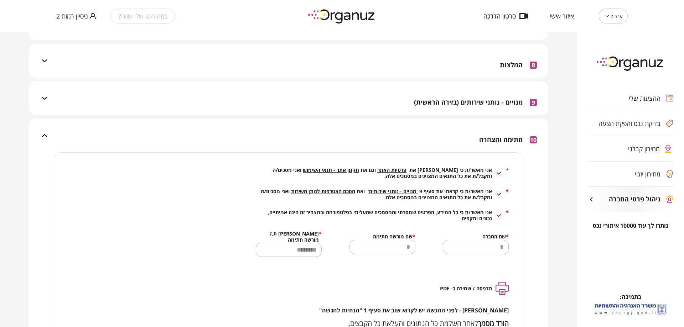
click at [348, 191] on span "הסכם הצטרפות לנותן השירות" at bounding box center [323, 191] width 64 height 7
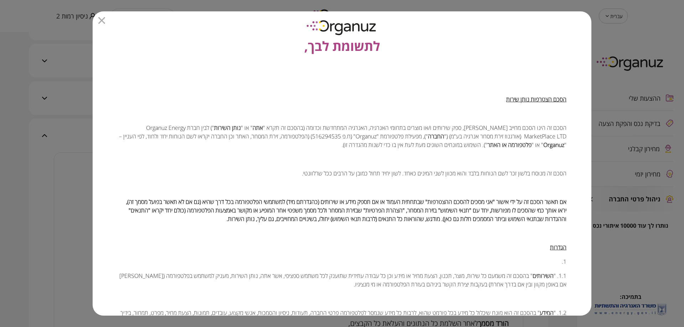
click at [103, 21] on icon "button" at bounding box center [101, 20] width 7 height 7
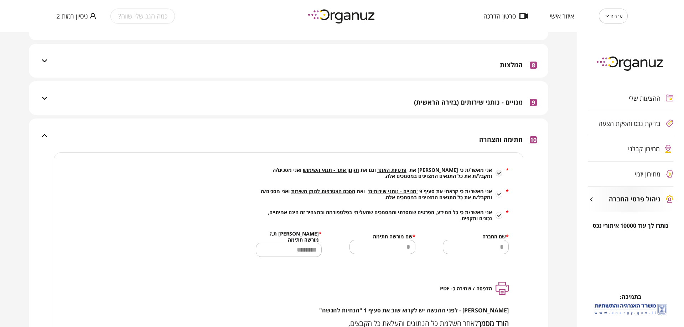
click at [74, 9] on div "כמה הגג שלי שווה? ניסיון רמות 2" at bounding box center [170, 16] width 229 height 32
click at [74, 18] on span "ניסיון רמות 2" at bounding box center [72, 15] width 32 height 7
click at [67, 32] on li "התנתק" at bounding box center [70, 29] width 28 height 13
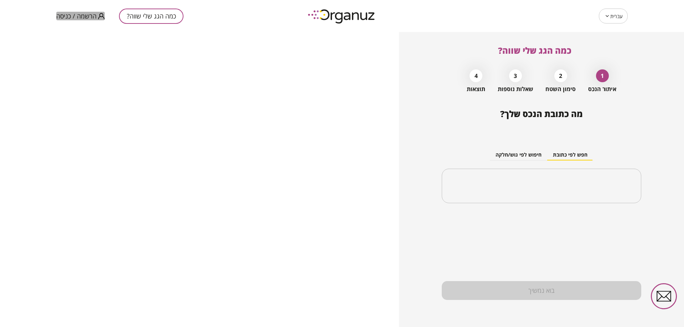
click at [87, 17] on span "הרשמה / כניסה" at bounding box center [76, 15] width 40 height 7
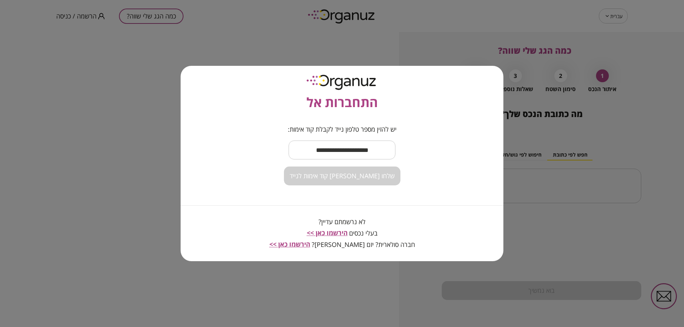
click at [385, 154] on input "text" at bounding box center [341, 150] width 107 height 21
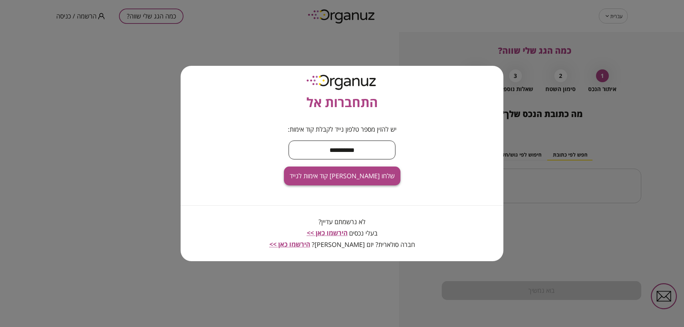
type input "**********"
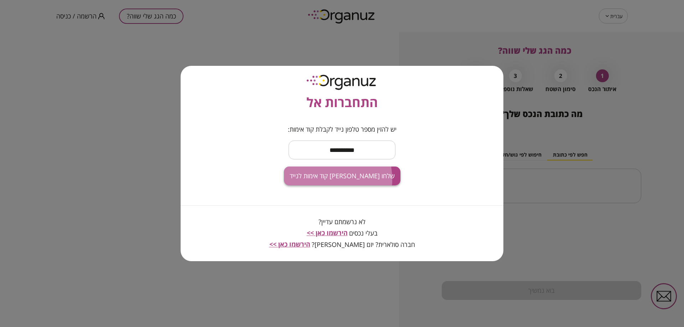
click at [318, 179] on span "שלחו לי קוד אימות לנייד" at bounding box center [342, 176] width 105 height 8
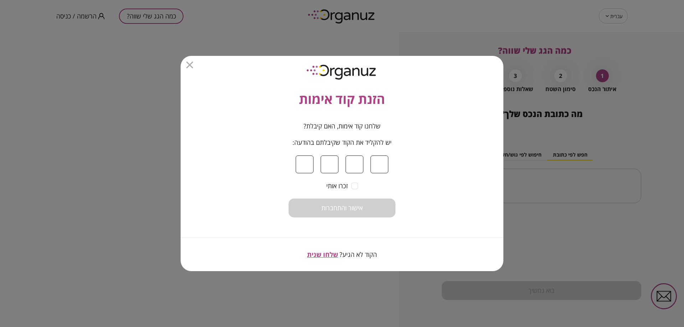
type input "*"
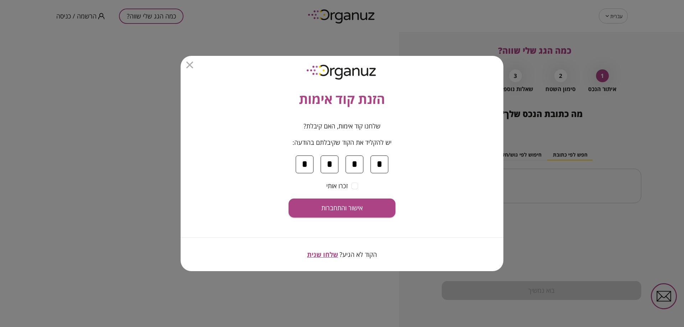
type input "*"
click at [364, 210] on button "אישור והתחברות" at bounding box center [341, 208] width 107 height 19
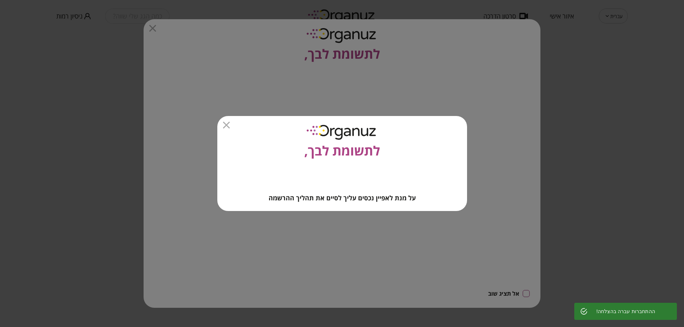
click at [222, 125] on div "לתשומת לבך," at bounding box center [342, 138] width 250 height 45
click at [223, 125] on icon "button" at bounding box center [226, 125] width 7 height 7
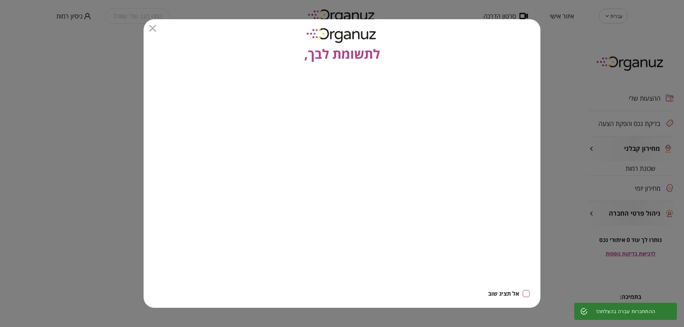
type input "**********"
type input "******"
type input "*******"
type input "******"
type input "**********"
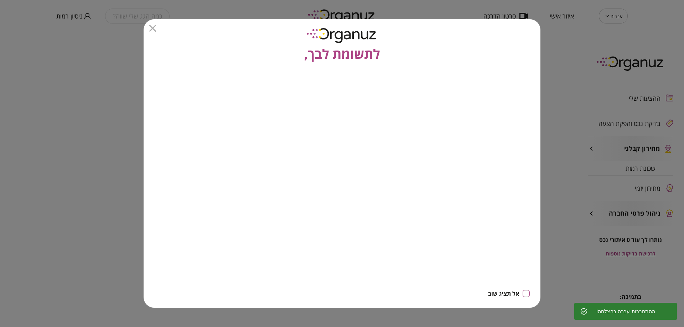
type input "**********"
type textarea "*****"
type input "*"
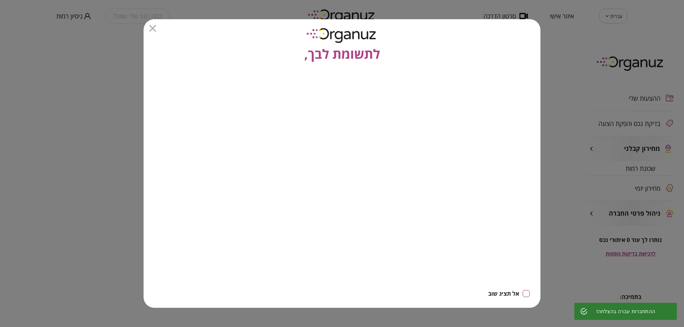
type input "*"
type input "********"
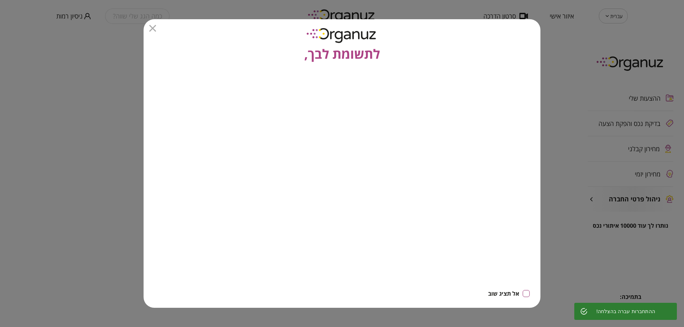
click at [151, 34] on div "לתשומת לבך," at bounding box center [342, 41] width 397 height 45
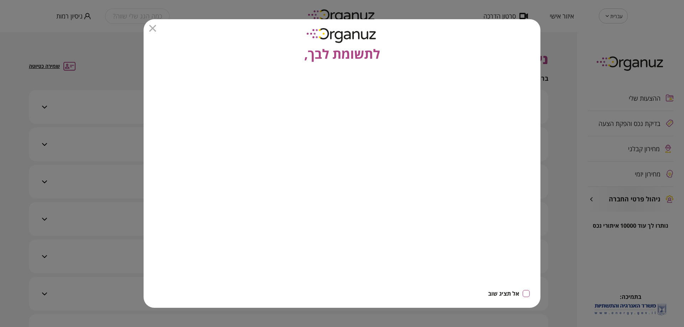
click at [150, 28] on icon "button" at bounding box center [152, 28] width 7 height 7
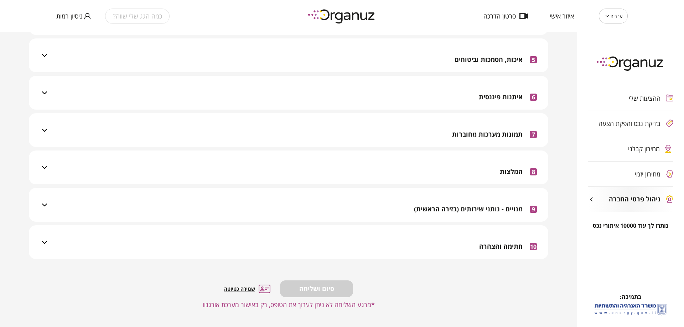
click at [470, 231] on div "10 חתימה והצהרה" at bounding box center [293, 242] width 488 height 34
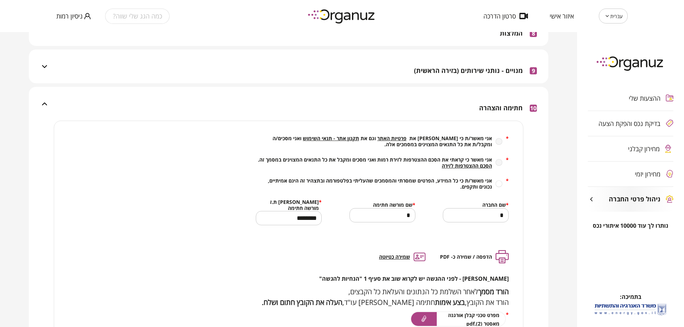
scroll to position [344, 0]
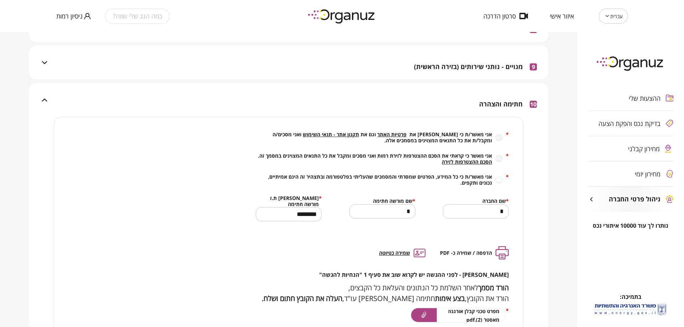
click at [483, 161] on span "הסכם ההצטרפות לזירה" at bounding box center [467, 161] width 50 height 7
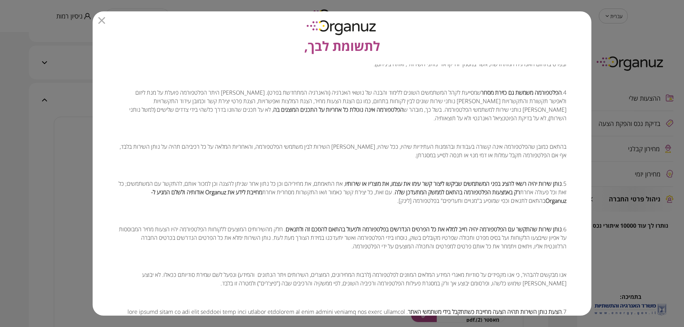
scroll to position [427, 0]
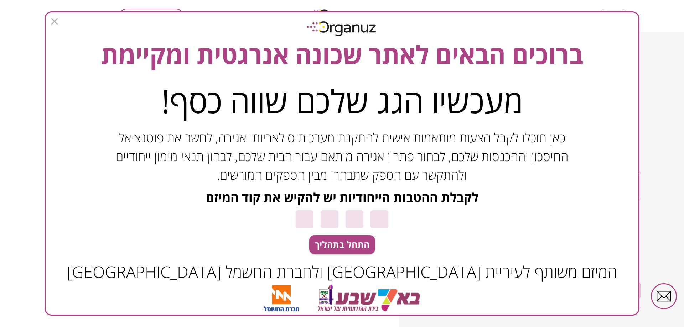
type input "*"
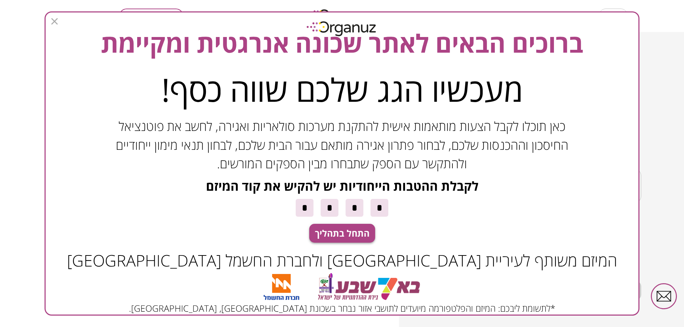
scroll to position [17, 0]
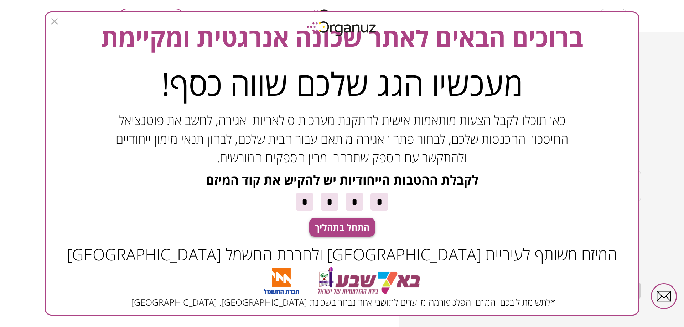
type input "*"
click at [335, 225] on span "התחל בתהליך" at bounding box center [342, 228] width 54 height 14
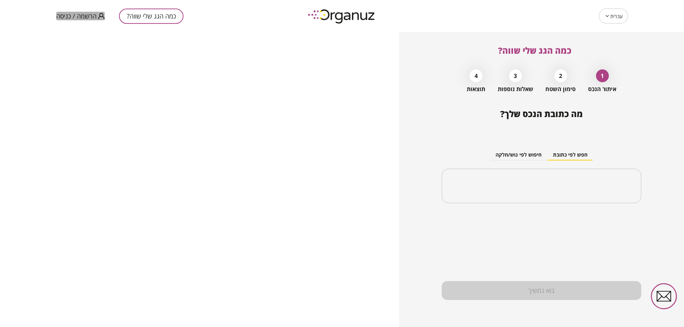
click at [74, 15] on span "הרשמה / כניסה" at bounding box center [76, 15] width 40 height 7
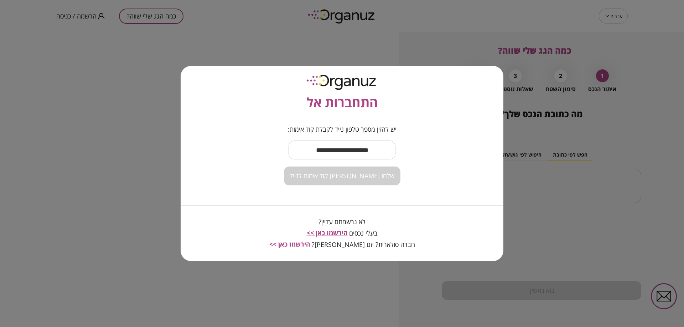
click at [334, 153] on input "text" at bounding box center [341, 150] width 107 height 21
type input "**********"
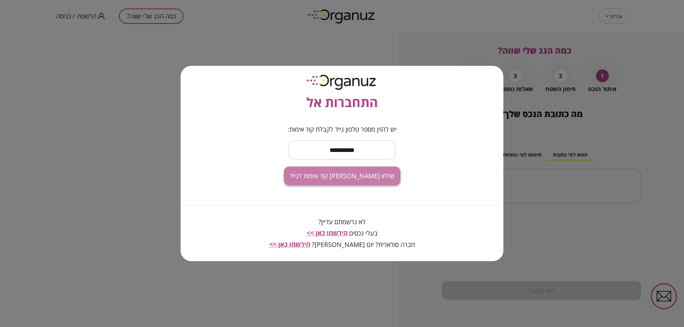
click at [359, 173] on span "שלחו [PERSON_NAME] קוד אימות לנייד" at bounding box center [342, 176] width 105 height 8
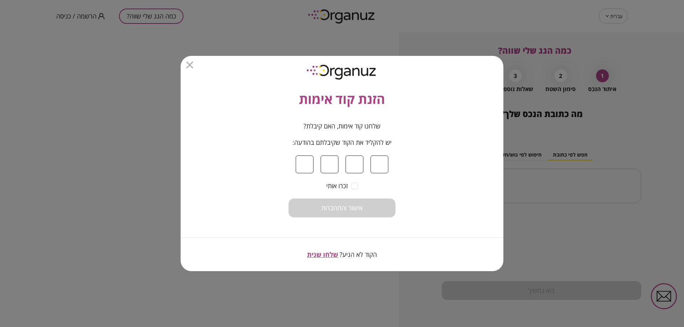
type input "*"
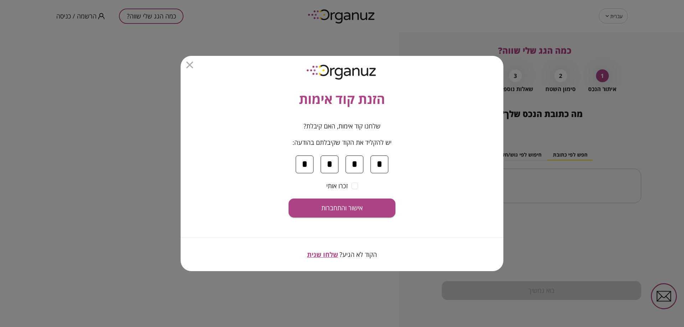
type input "*"
click at [355, 202] on button "אישור והתחברות" at bounding box center [341, 208] width 107 height 19
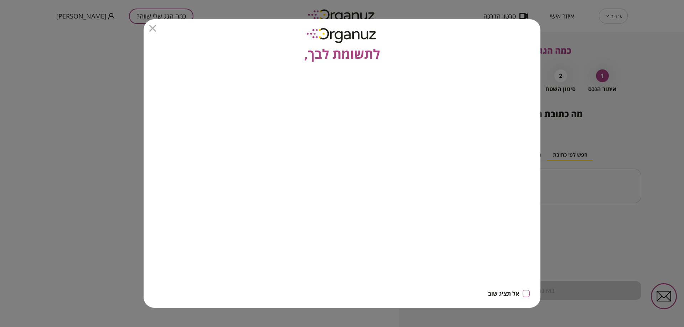
click at [152, 31] on icon "button" at bounding box center [152, 28] width 7 height 7
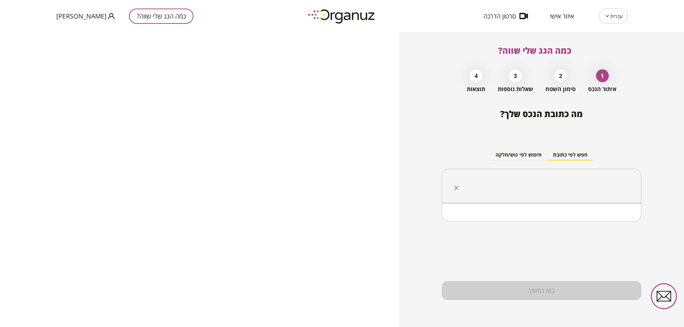
click at [537, 183] on input "text" at bounding box center [543, 186] width 177 height 18
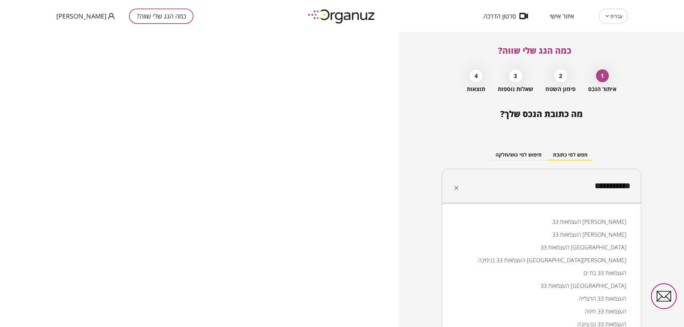
click at [543, 286] on li "העצמאות 33 [GEOGRAPHIC_DATA]" at bounding box center [541, 286] width 181 height 13
type input "**********"
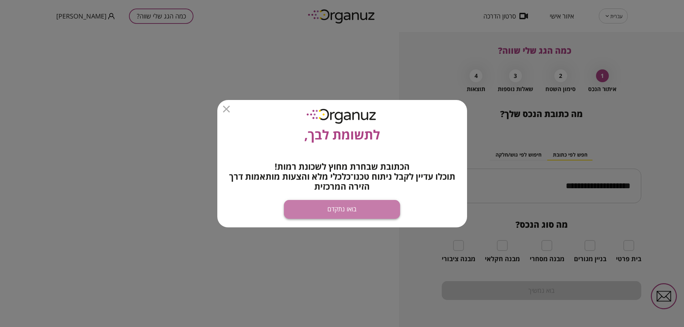
click at [392, 210] on button "בואו נתקדם" at bounding box center [342, 209] width 116 height 19
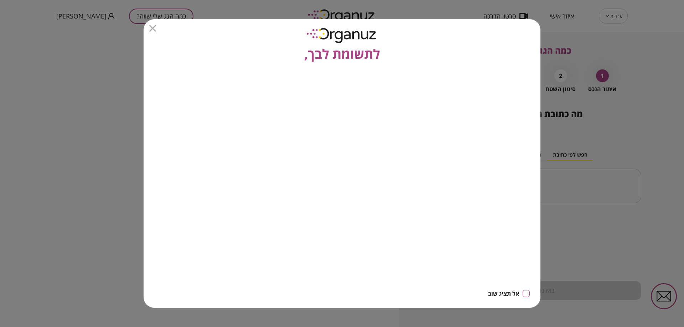
click at [153, 28] on icon "button" at bounding box center [152, 28] width 7 height 7
click at [151, 32] on div "לתשומת לבך," at bounding box center [342, 41] width 397 height 45
click at [155, 32] on div "לתשומת לבך," at bounding box center [342, 41] width 397 height 45
click at [154, 28] on icon "button" at bounding box center [152, 28] width 7 height 7
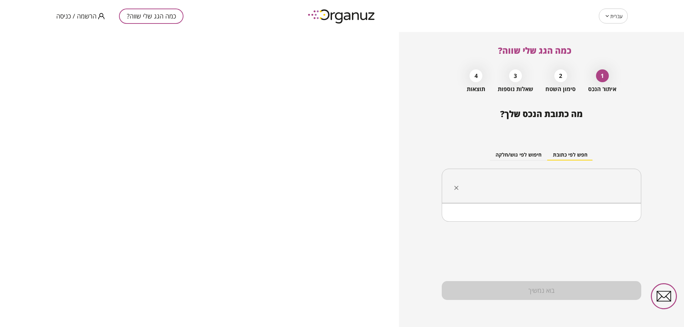
click at [473, 177] on input "text" at bounding box center [543, 186] width 177 height 18
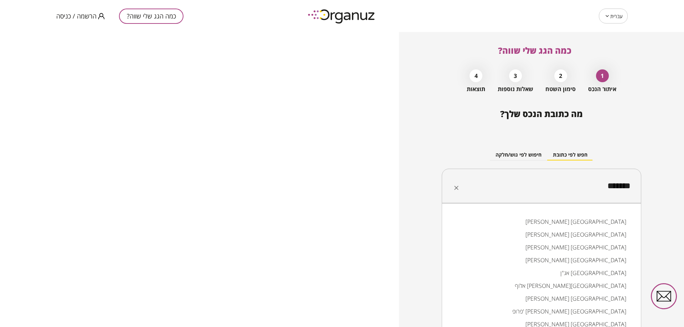
click at [540, 190] on input "*******" at bounding box center [543, 186] width 177 height 18
click at [542, 184] on input "*******" at bounding box center [543, 186] width 177 height 18
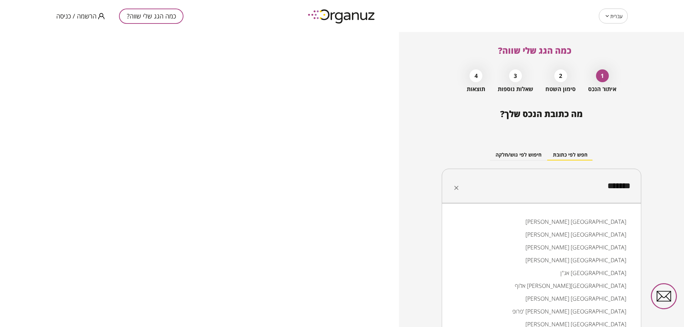
click at [542, 184] on input "*******" at bounding box center [543, 186] width 177 height 18
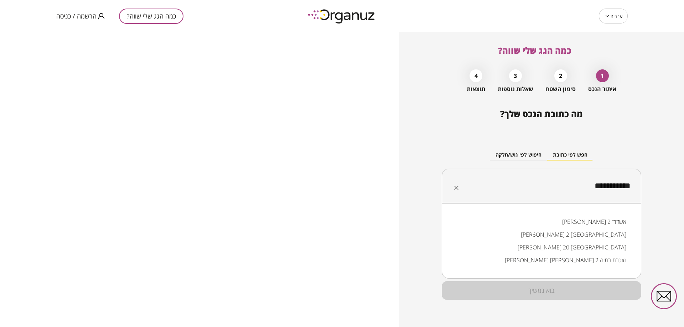
click at [596, 239] on li "רחל ינאית 2 באר שבע" at bounding box center [541, 234] width 181 height 13
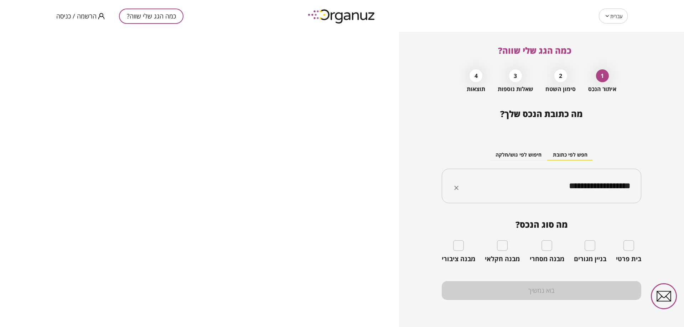
type input "**********"
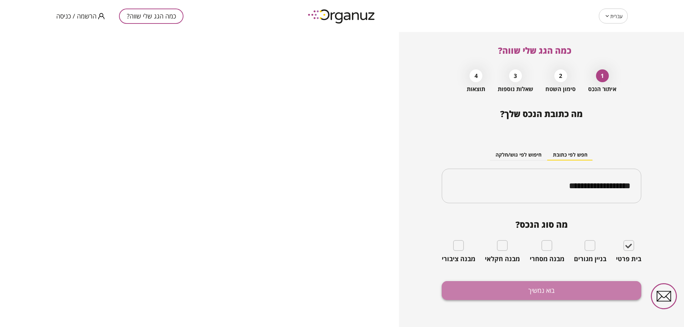
click at [606, 296] on button "בוא נמשיך" at bounding box center [541, 290] width 199 height 19
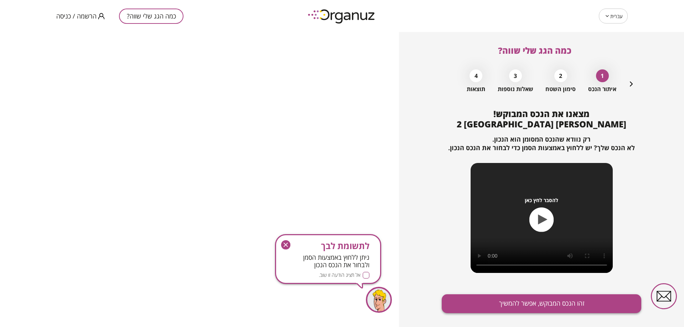
click at [513, 297] on button "זהו הנכס המבוקש, אפשר להמשיך" at bounding box center [541, 303] width 199 height 19
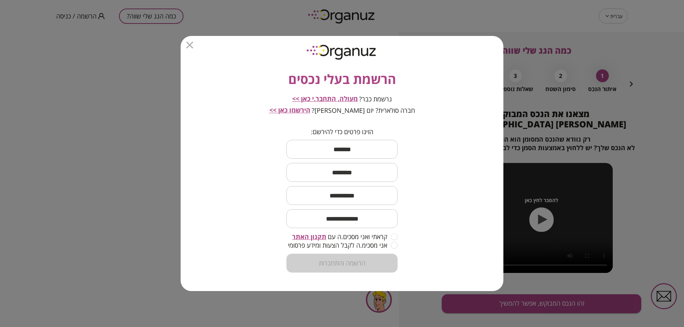
click at [333, 99] on span "מעולה, התחבר.י כאן >>" at bounding box center [325, 98] width 66 height 9
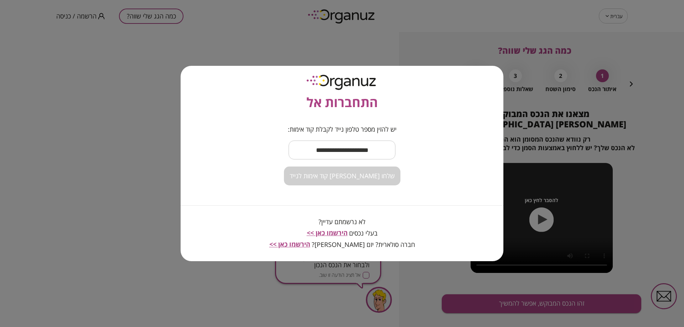
click at [336, 149] on input "text" at bounding box center [341, 150] width 107 height 21
type input "**********"
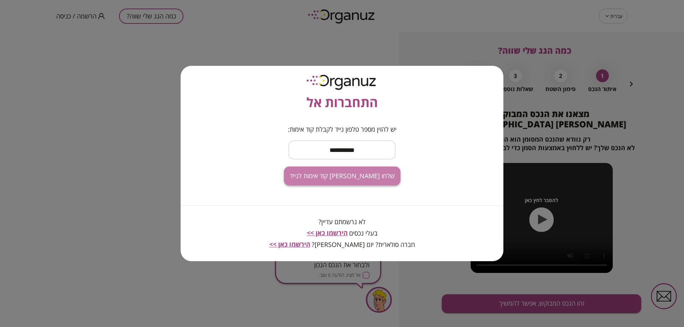
click at [349, 174] on span "שלחו [PERSON_NAME] קוד אימות לנייד" at bounding box center [342, 176] width 105 height 8
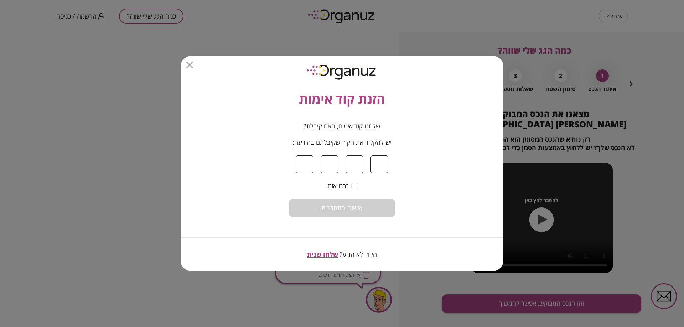
type input "*"
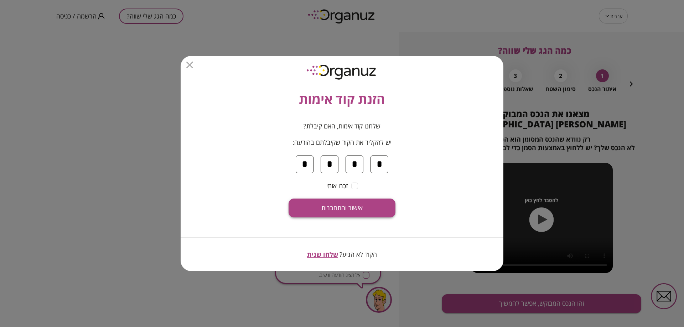
type input "*"
click at [349, 209] on span "אישור והתחברות" at bounding box center [341, 208] width 41 height 8
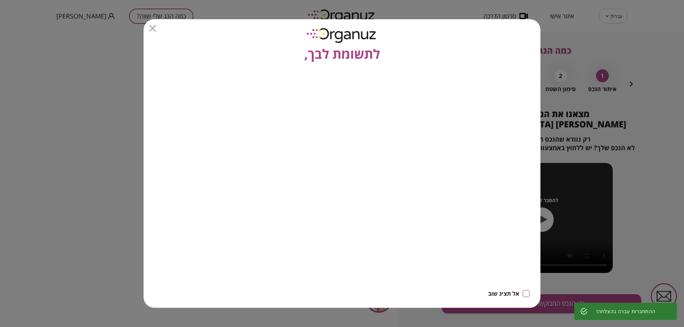
click at [156, 27] on icon "button" at bounding box center [152, 28] width 7 height 7
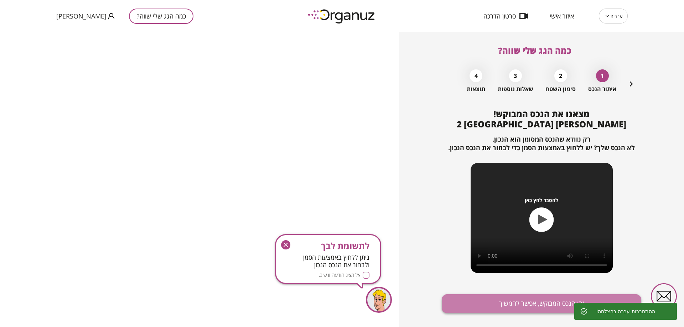
click at [497, 294] on button "זהו הנכס המבוקש, אפשר להמשיך" at bounding box center [541, 303] width 199 height 19
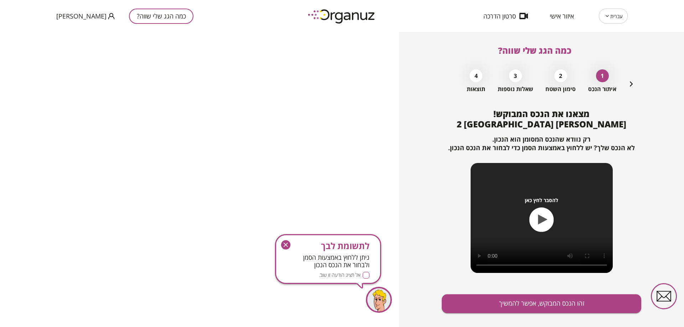
click at [494, 316] on div "מצאנו את הנכס המבוקש! רחל ינאית 2 באר שבע רק נוודא שהנכס המסומן הוא הנכון. לא ה…" at bounding box center [541, 224] width 199 height 231
click at [494, 303] on button "זהו הנכס המבוקש, אפשר להמשיך" at bounding box center [541, 303] width 199 height 19
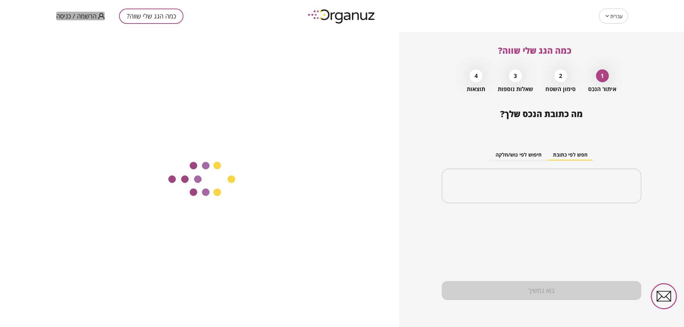
click at [62, 16] on span "הרשמה / כניסה" at bounding box center [76, 15] width 40 height 7
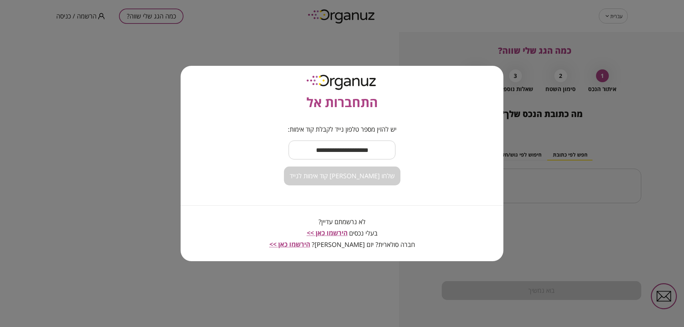
click at [272, 35] on div "התחברות אל יש להזין מספר טלפון נייד לקבלת קוד אימות: ​ שלחו [PERSON_NAME] קוד א…" at bounding box center [342, 163] width 684 height 327
click at [87, 118] on div "התחברות אל יש להזין מספר טלפון נייד לקבלת קוד אימות: ​ שלחו [PERSON_NAME] קוד א…" at bounding box center [342, 163] width 684 height 327
click at [336, 150] on input "text" at bounding box center [341, 150] width 107 height 21
click at [108, 117] on div "התחברות אל יש להזין מספר טלפון נייד לקבלת קוד אימות: ​ שלחו לי קוד אימות לנייד …" at bounding box center [342, 163] width 684 height 327
click at [196, 63] on div "התחברות אל יש להזין מספר טלפון נייד לקבלת קוד אימות: ​ שלחו לי קוד אימות לנייד …" at bounding box center [342, 163] width 684 height 327
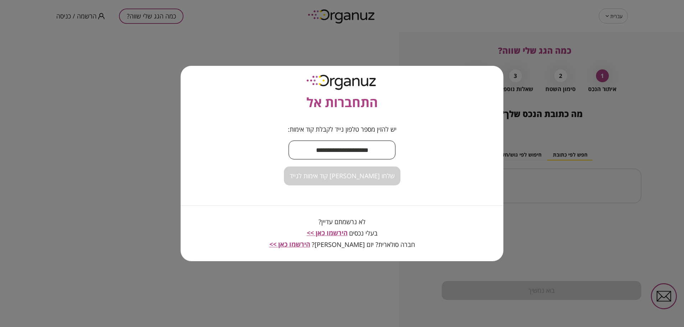
click at [325, 156] on input "text" at bounding box center [341, 150] width 107 height 21
type input "**********"
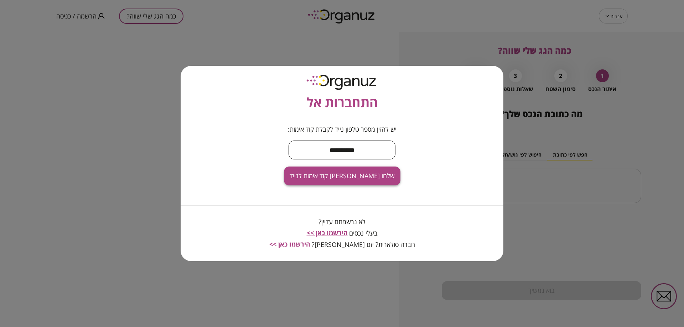
click at [349, 179] on span "שלחו [PERSON_NAME] קוד אימות לנייד" at bounding box center [342, 176] width 105 height 8
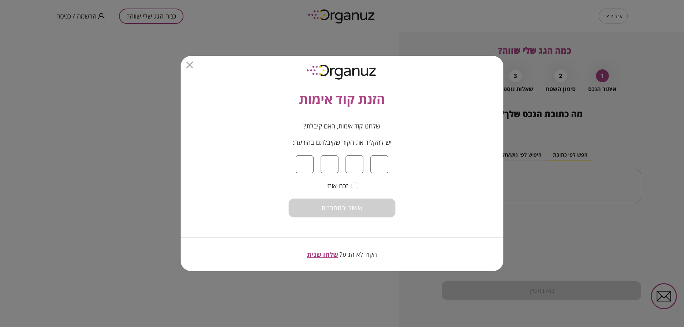
type input "*"
click at [326, 169] on input "*" at bounding box center [329, 165] width 18 height 18
type input "*"
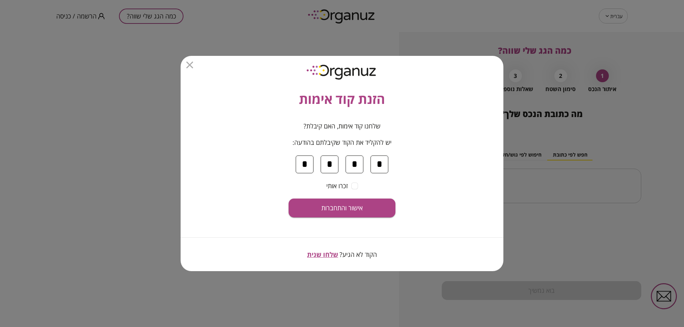
type input "*"
click at [341, 198] on form "שלחנו קוד אימות, האם קיבלת? יש להקליד את הקוד שקיבלתם בהודעה: * * * * זכרו אותי…" at bounding box center [341, 169] width 107 height 95
click at [348, 208] on span "אישור והתחברות" at bounding box center [341, 208] width 41 height 8
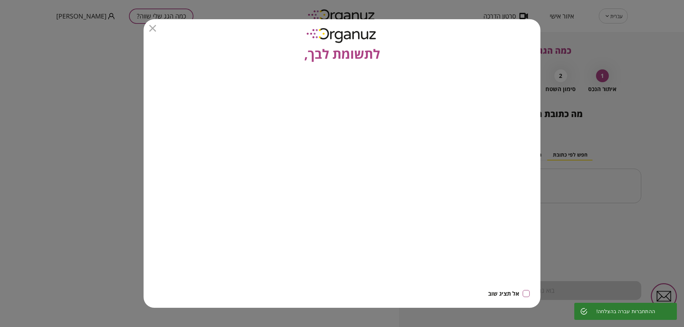
click at [151, 27] on icon "button" at bounding box center [152, 28] width 7 height 7
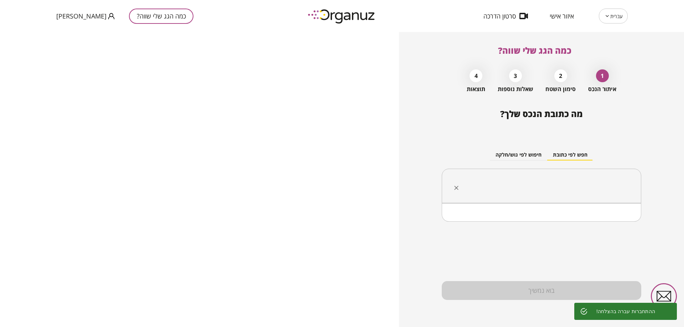
click at [496, 181] on input "text" at bounding box center [543, 186] width 177 height 18
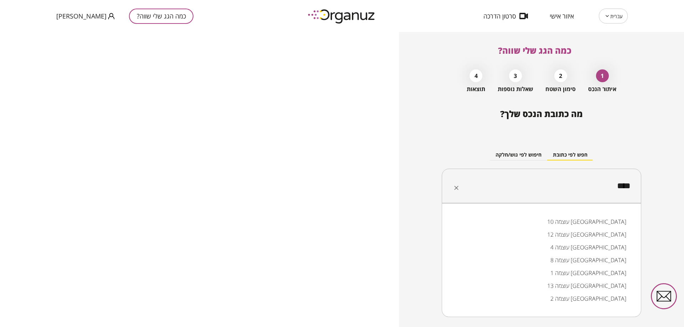
click at [594, 221] on li "עוצמה 10 ירושלים" at bounding box center [541, 221] width 181 height 13
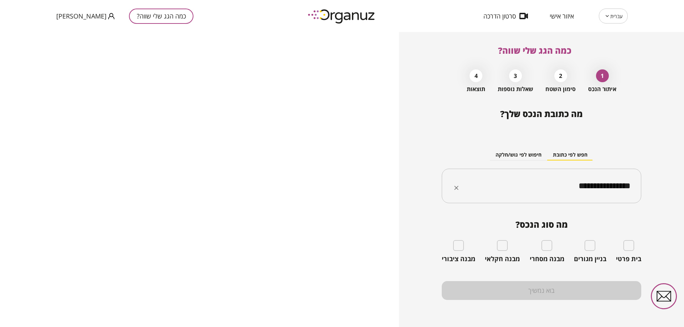
type input "**********"
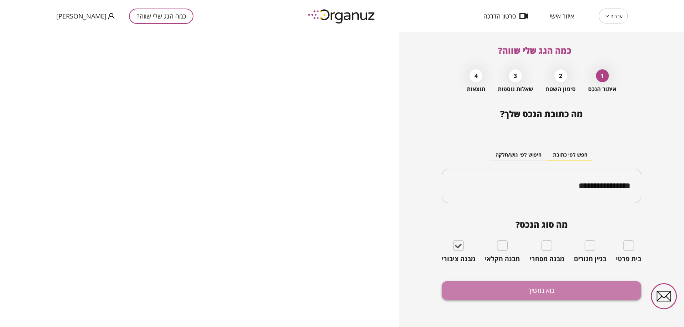
click at [532, 293] on button "בוא נמשיך" at bounding box center [541, 290] width 199 height 19
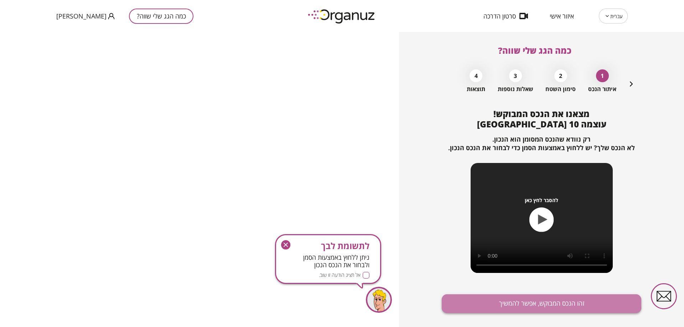
click at [492, 297] on button "זהו הנכס המבוקש, אפשר להמשיך" at bounding box center [541, 303] width 199 height 19
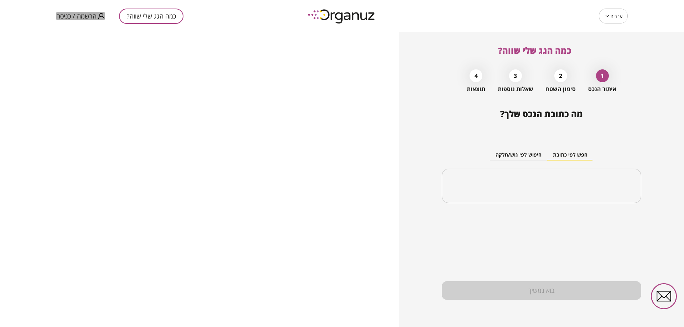
click at [81, 19] on span "הרשמה / כניסה" at bounding box center [76, 15] width 40 height 7
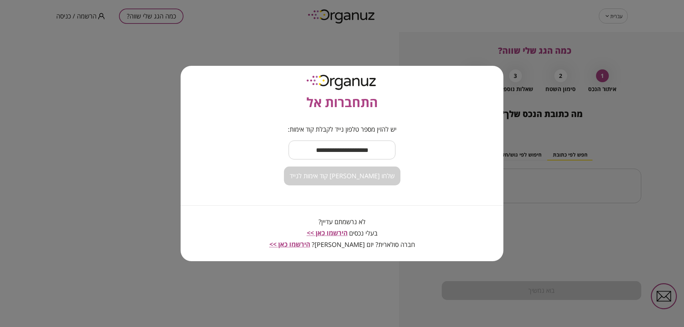
click at [329, 144] on input "text" at bounding box center [341, 150] width 107 height 21
type input "**********"
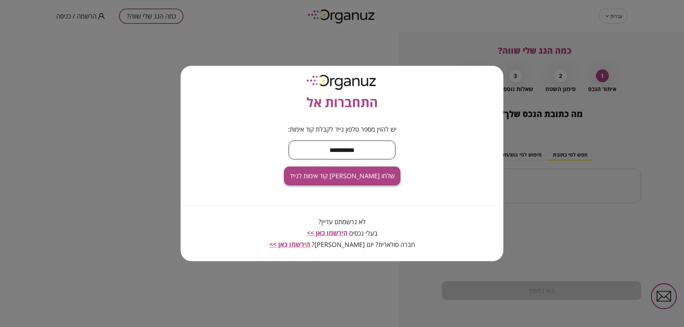
click at [356, 174] on span "שלחו [PERSON_NAME] קוד אימות לנייד" at bounding box center [342, 176] width 105 height 8
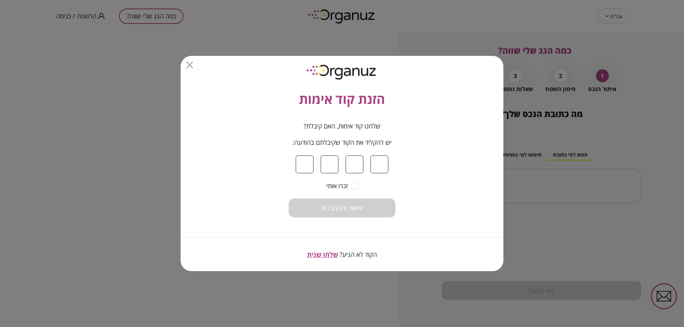
type input "*"
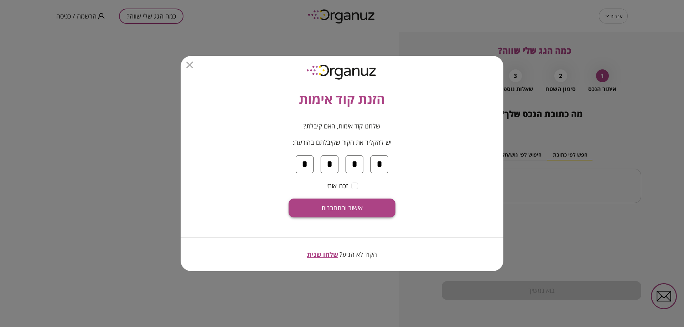
type input "*"
click at [365, 206] on button "אישור והתחברות" at bounding box center [341, 208] width 107 height 19
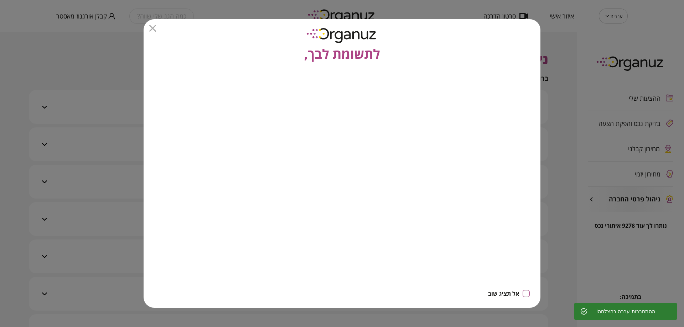
click at [153, 31] on icon "button" at bounding box center [152, 28] width 7 height 7
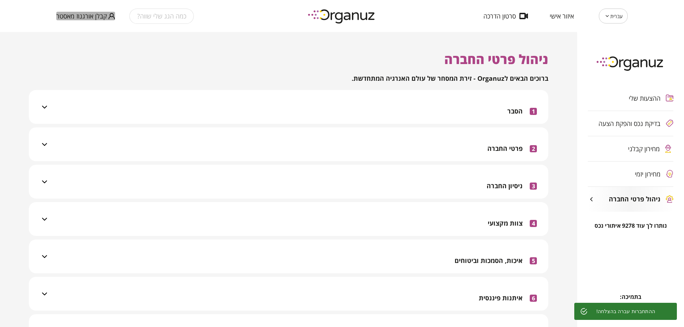
click at [94, 15] on span "קבלן אורגנוז מאסטר" at bounding box center [81, 15] width 51 height 7
click at [72, 36] on ul "התנתק" at bounding box center [70, 29] width 28 height 19
click at [72, 30] on li "התנתק" at bounding box center [70, 29] width 28 height 13
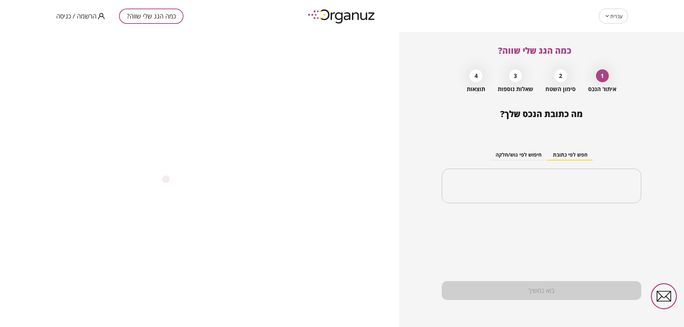
click at [92, 19] on span "הרשמה / כניסה" at bounding box center [76, 15] width 40 height 7
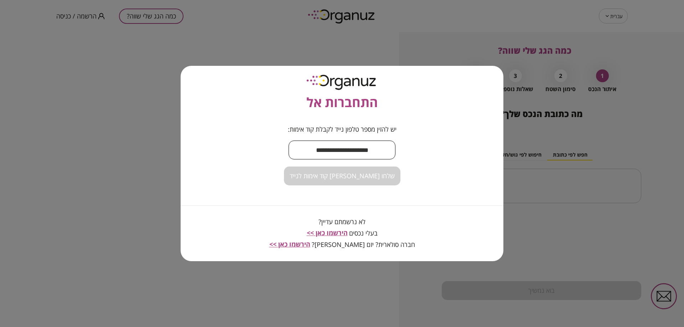
click at [343, 150] on input "text" at bounding box center [341, 150] width 107 height 21
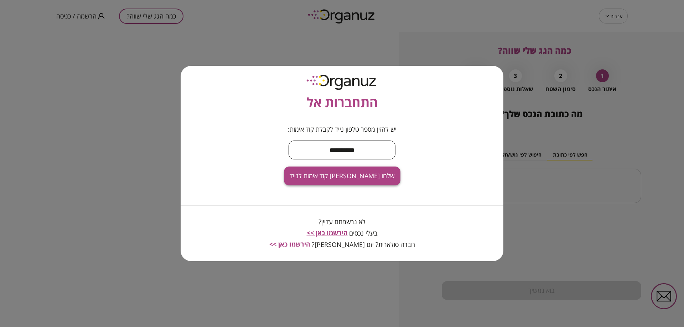
type input "**********"
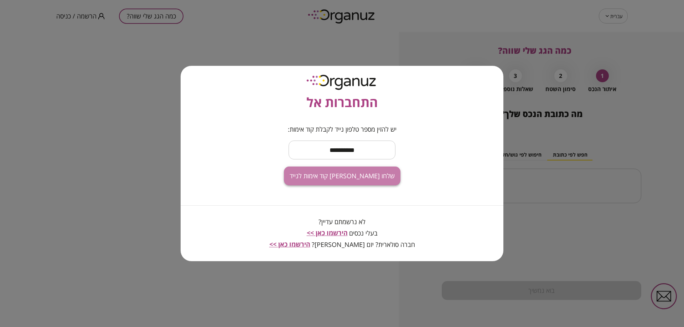
click at [367, 183] on button "שלחו לי קוד אימות לנייד" at bounding box center [342, 176] width 116 height 19
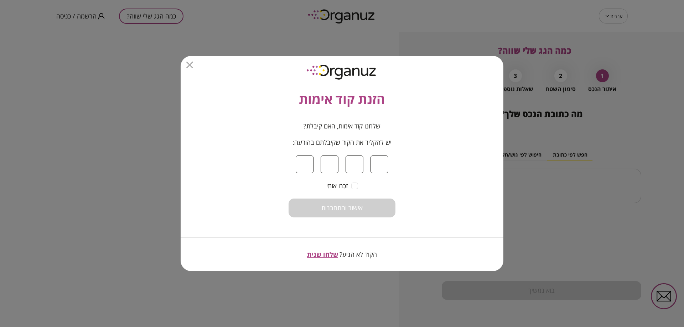
type input "*"
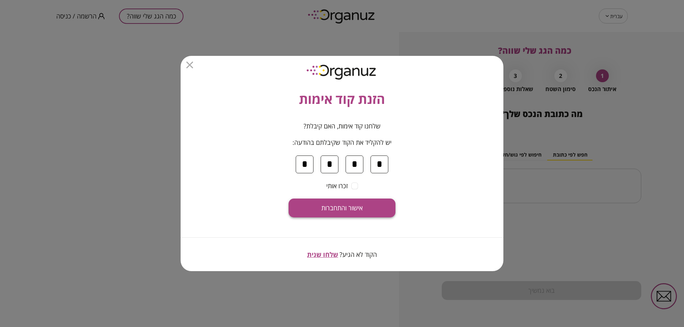
type input "*"
click at [371, 207] on button "אישור והתחברות" at bounding box center [341, 208] width 107 height 19
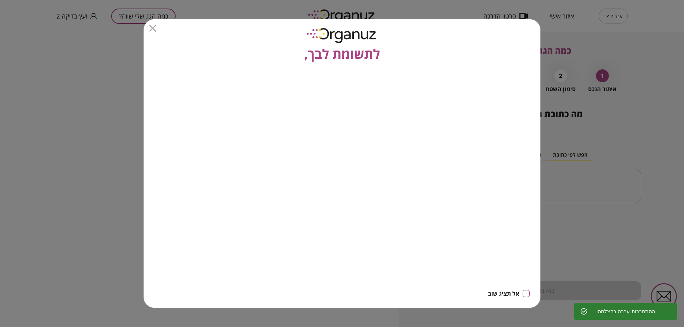
click at [151, 26] on icon "button" at bounding box center [152, 28] width 7 height 7
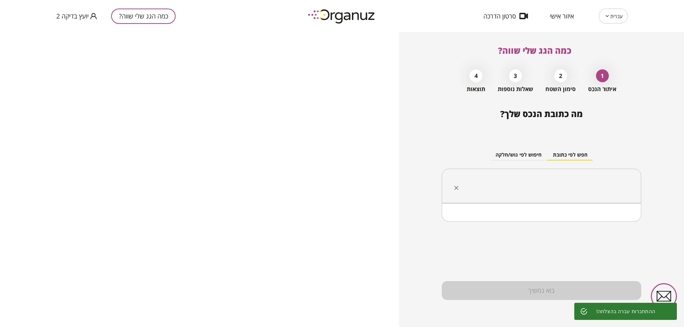
click at [521, 180] on input "text" at bounding box center [543, 186] width 177 height 18
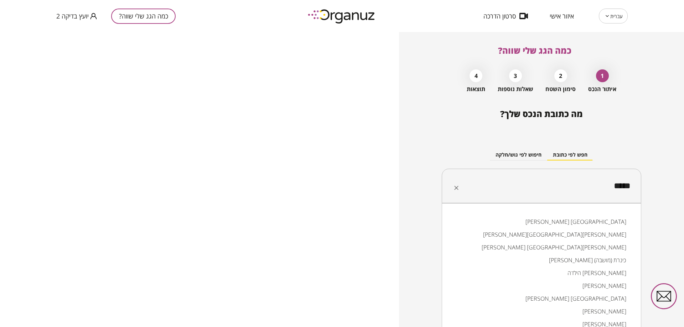
type input "******"
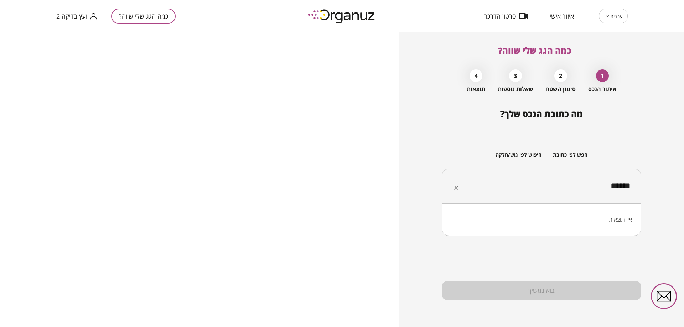
click at [548, 195] on input "******" at bounding box center [543, 186] width 177 height 18
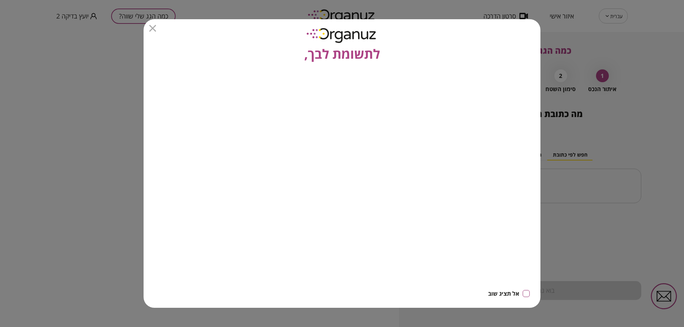
click at [156, 28] on icon "button" at bounding box center [152, 28] width 7 height 7
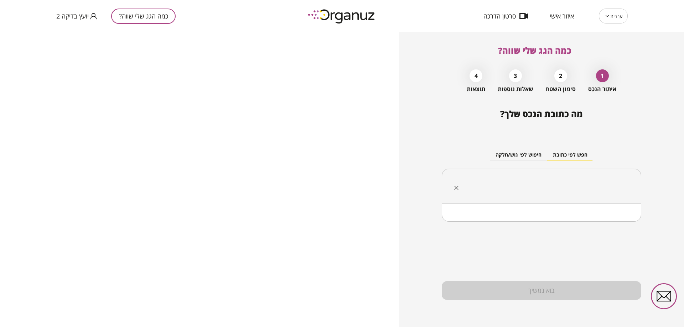
click at [545, 186] on input "text" at bounding box center [543, 186] width 177 height 18
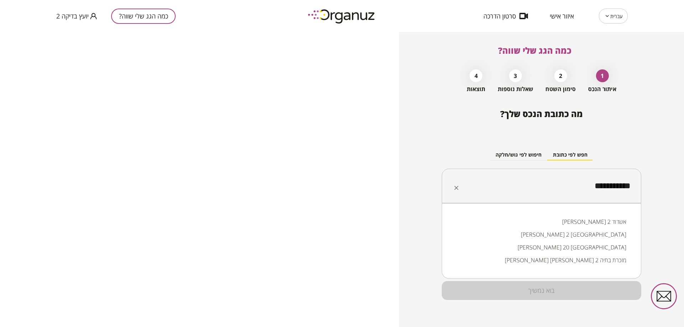
click at [599, 234] on li "[PERSON_NAME] 2 [GEOGRAPHIC_DATA]" at bounding box center [541, 234] width 181 height 13
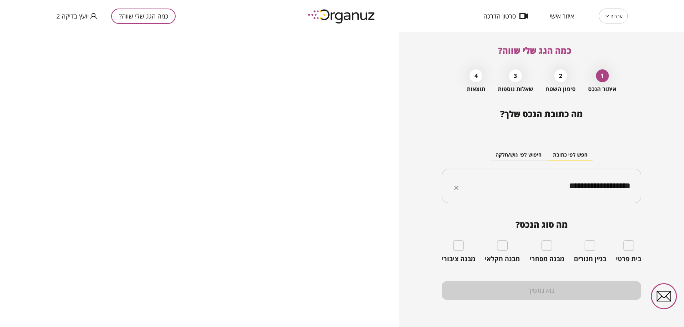
type input "**********"
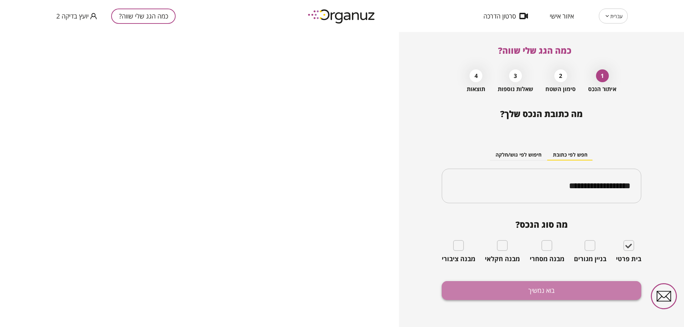
click at [617, 283] on button "בוא נמשיך" at bounding box center [541, 290] width 199 height 19
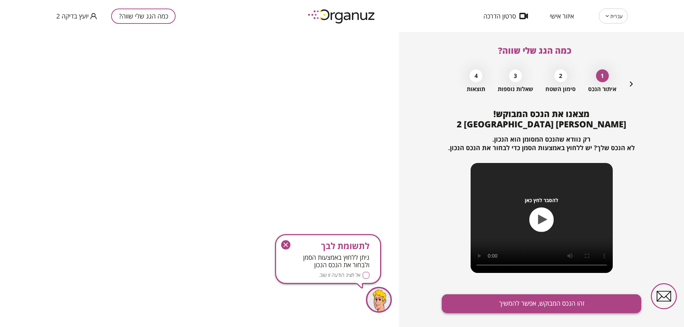
drag, startPoint x: 611, startPoint y: 289, endPoint x: 611, endPoint y: 295, distance: 6.1
click at [611, 290] on div "מצאנו את הנכס המבוקש! [PERSON_NAME] 2 באר שבע רק נוודא שהנכס המסומן הוא הנכון. …" at bounding box center [541, 224] width 199 height 231
click at [612, 304] on button "זהו הנכס המבוקש, אפשר להמשיך" at bounding box center [541, 303] width 199 height 19
